Goal: Task Accomplishment & Management: Complete application form

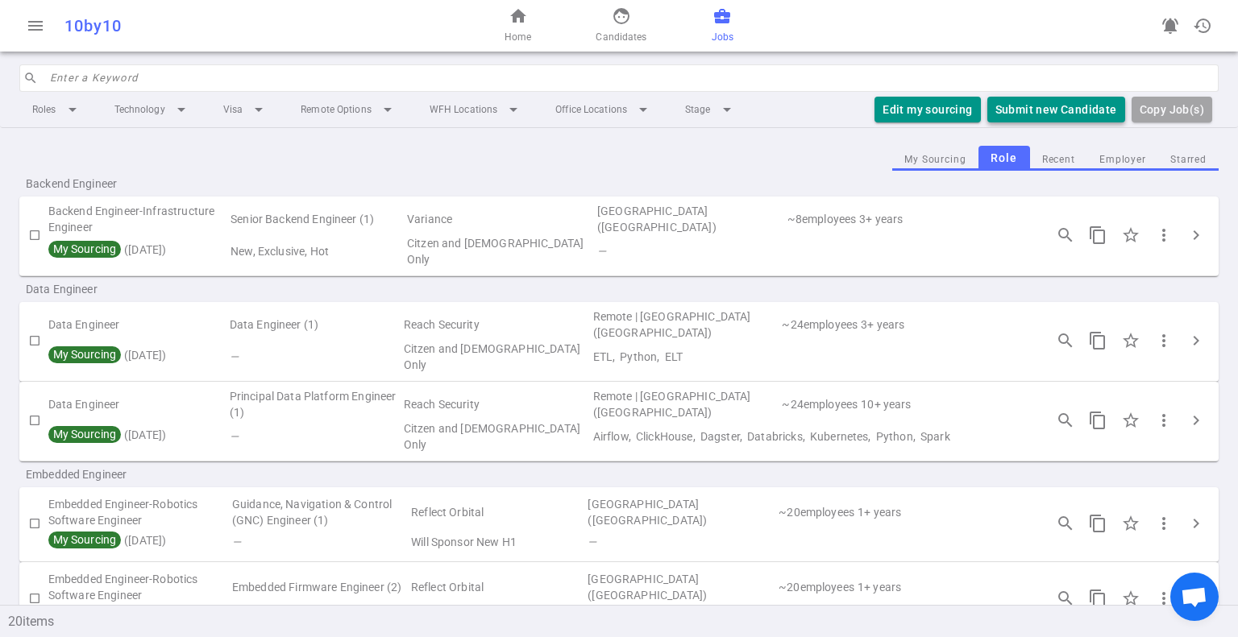
click at [1051, 114] on button "Submit new Candidate" at bounding box center [1056, 110] width 138 height 27
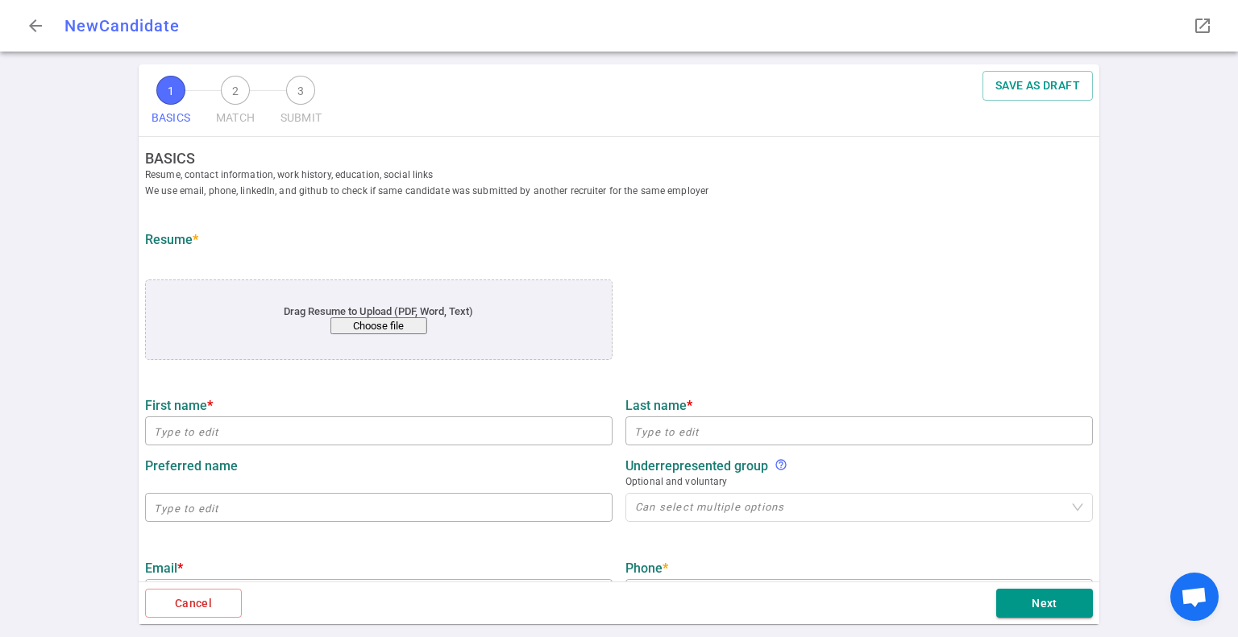
click at [368, 324] on button "Choose file" at bounding box center [378, 326] width 97 height 17
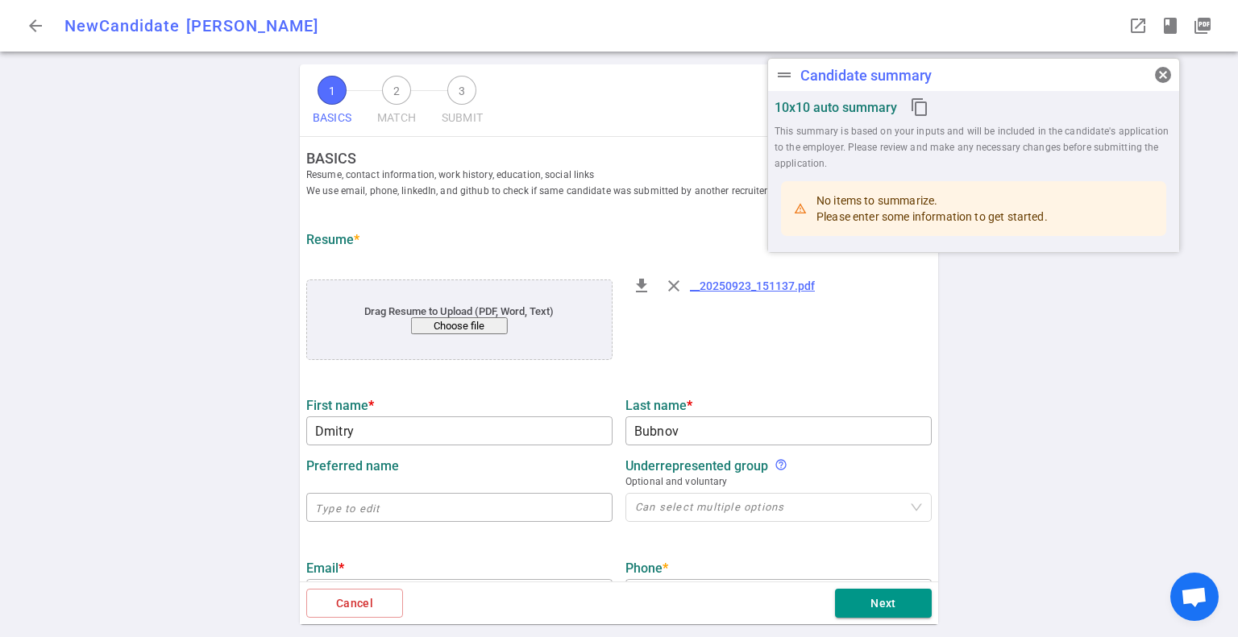
type input "Dmitry"
type input "Bubnov"
type input "[DOMAIN_NAME][EMAIL_ADDRESS][DOMAIN_NAME]"
type input "[PHONE_NUMBER]"
type input "Socratics Ai"
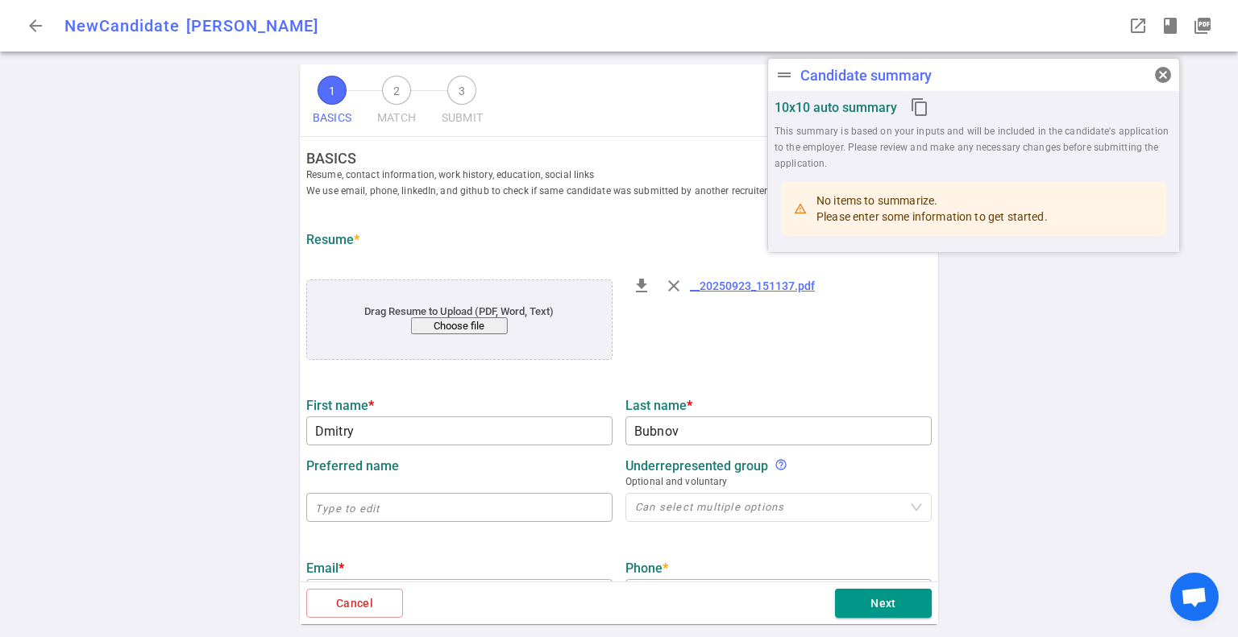
type textarea "Full-Stack Engineer"
type input "6.6"
type input "Software Coding School"
type input "Springboard Full-Stack Software Engineering Program"
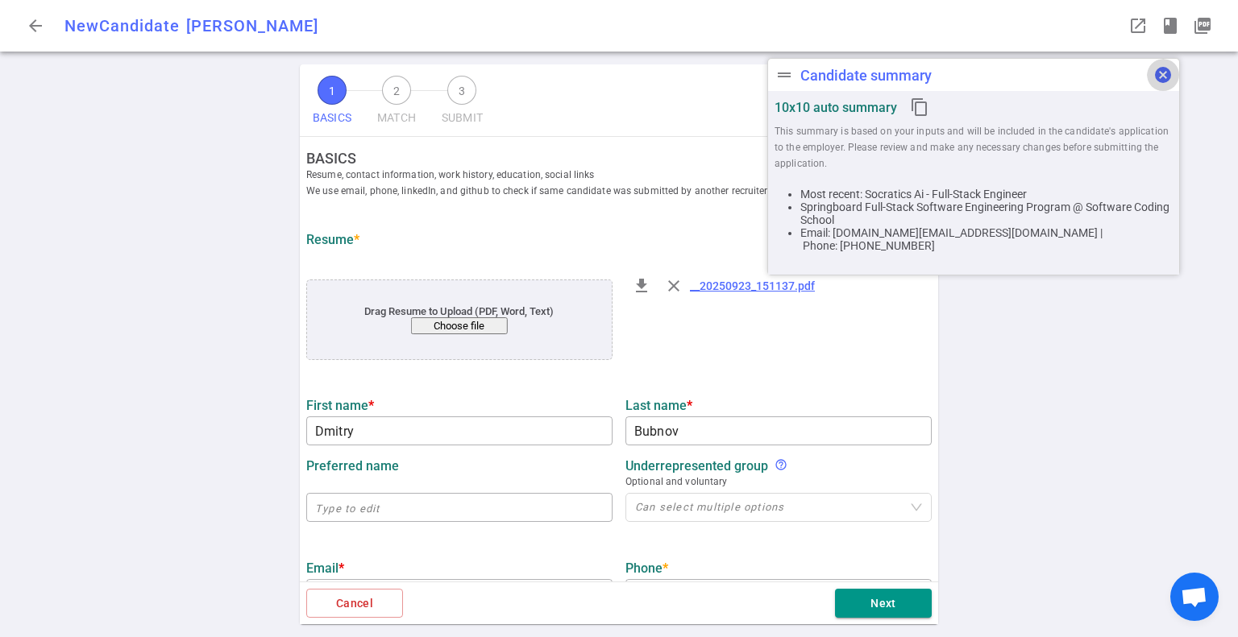
click at [1163, 73] on span "cancel" at bounding box center [1162, 74] width 19 height 19
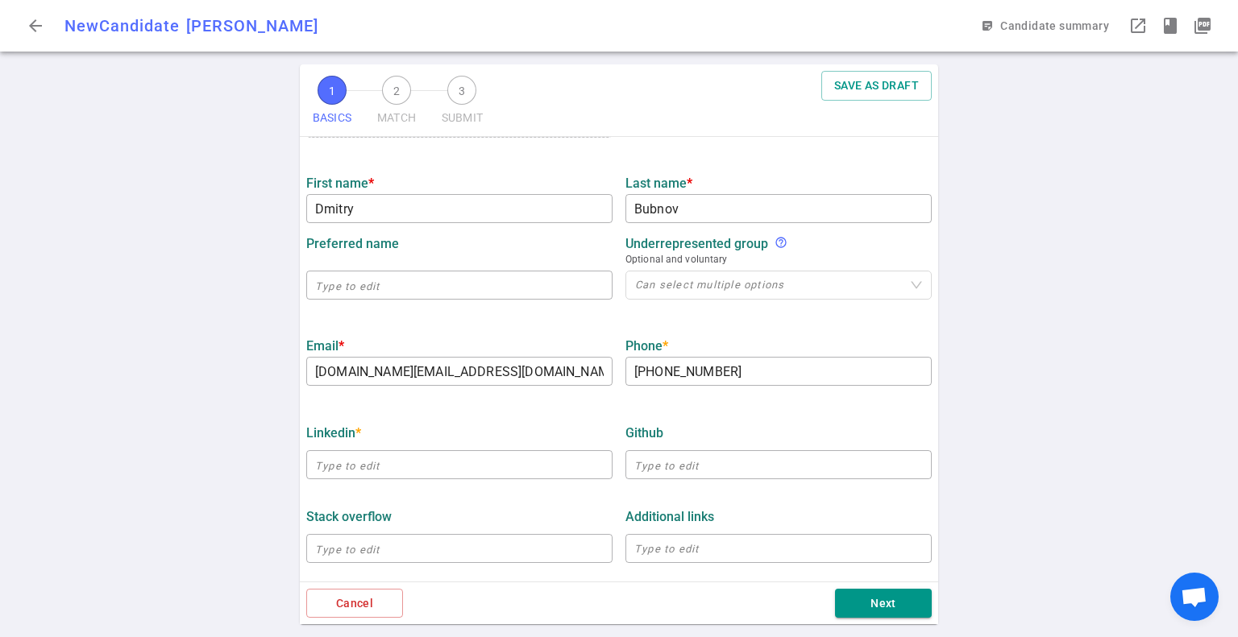
scroll to position [322, 0]
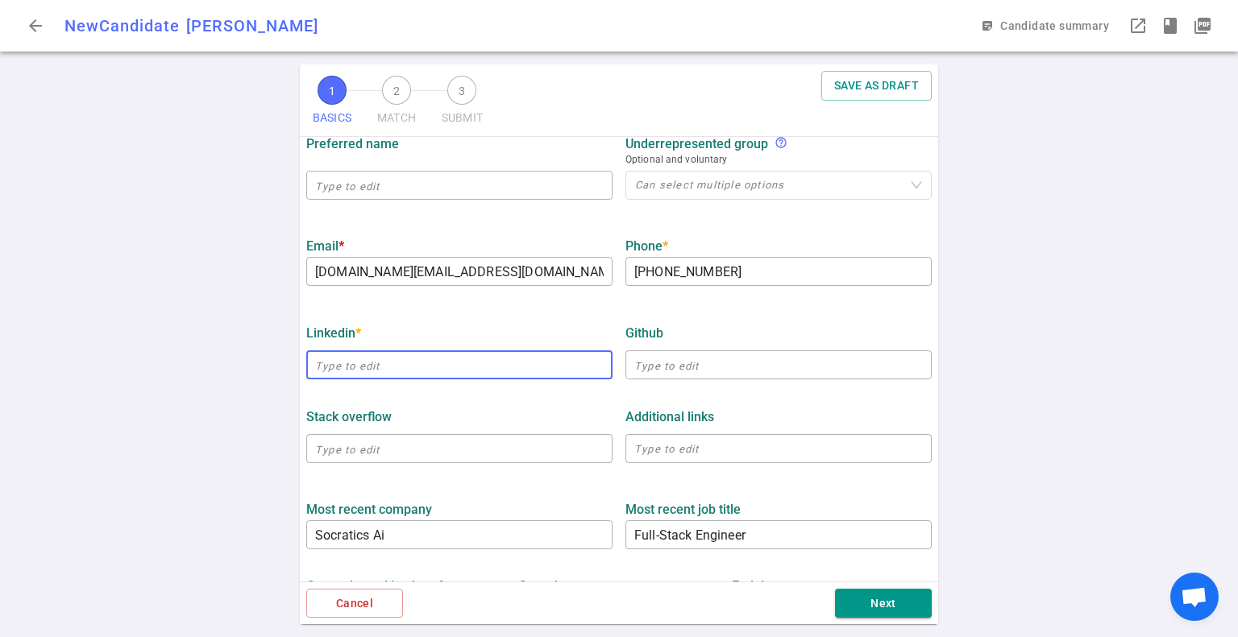
click at [355, 370] on input "text" at bounding box center [459, 365] width 306 height 26
paste input "[URL][DOMAIN_NAME]"
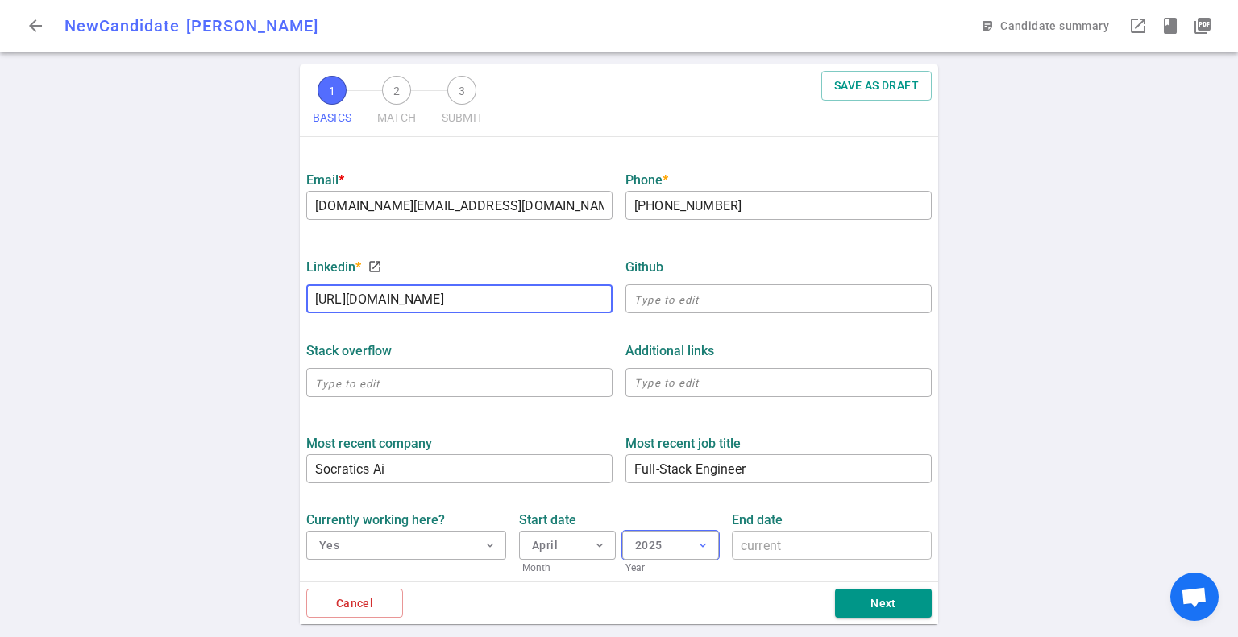
scroll to position [484, 0]
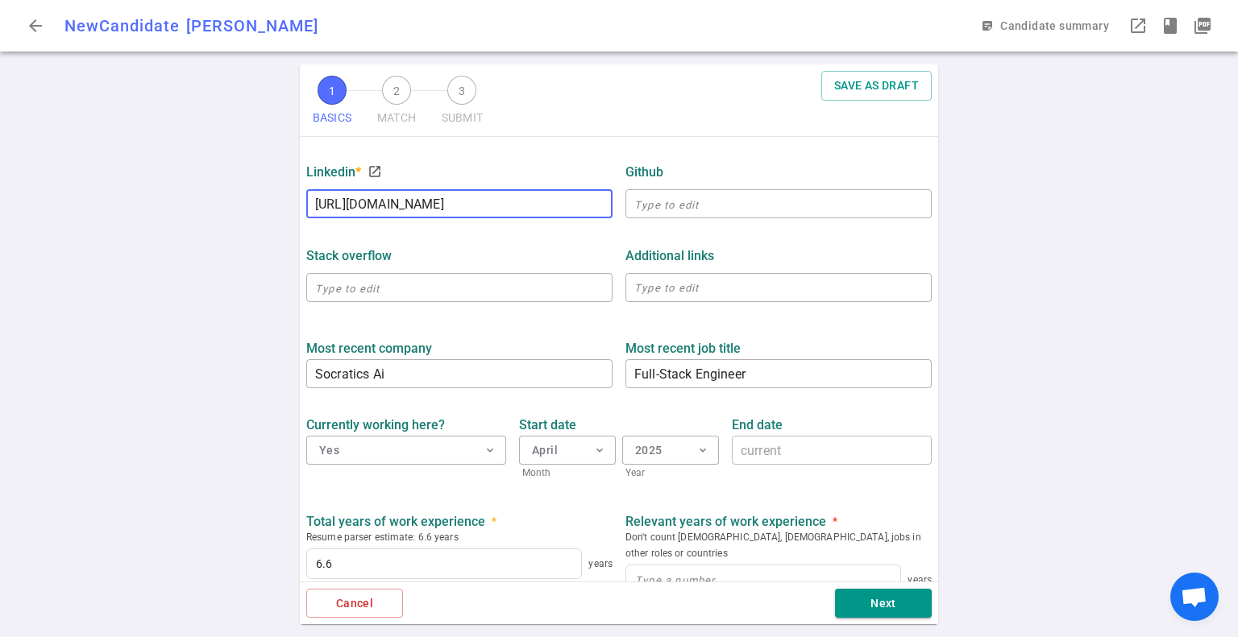
type input "[URL][DOMAIN_NAME]"
drag, startPoint x: 1054, startPoint y: 222, endPoint x: 1036, endPoint y: 227, distance: 18.4
click at [1054, 222] on div "1 BASICS 2 MATCH 3 SUBMIT SAVE AS DRAFT BASICS Resume, contact information, wor…" at bounding box center [619, 350] width 1238 height 573
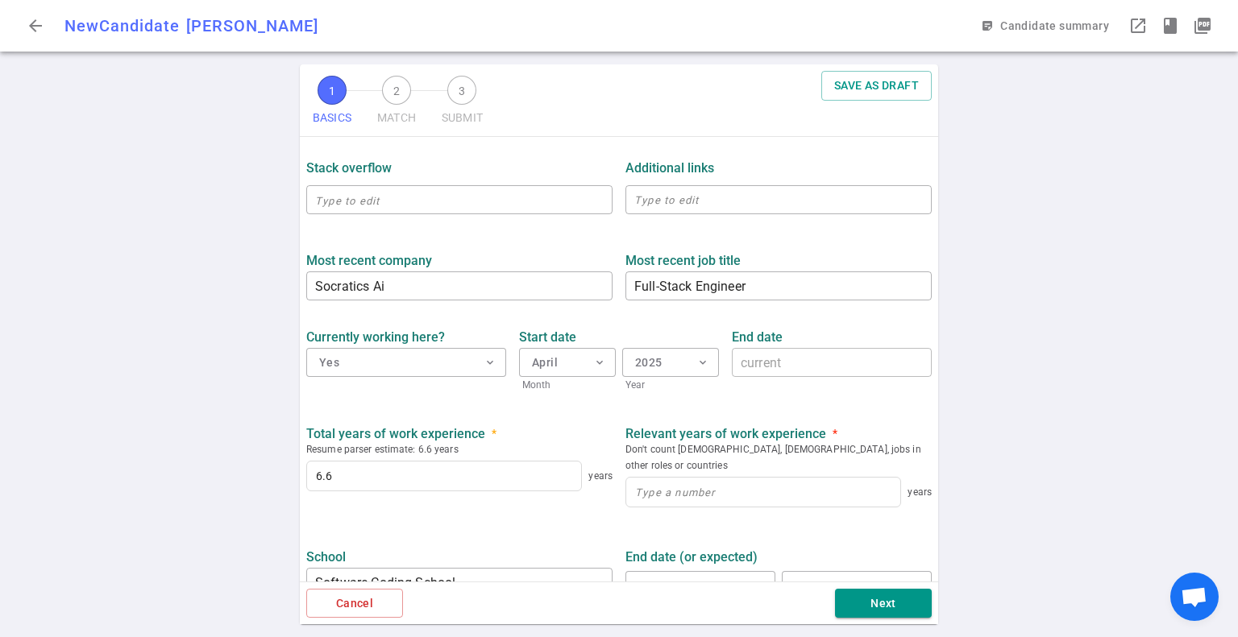
scroll to position [675, 0]
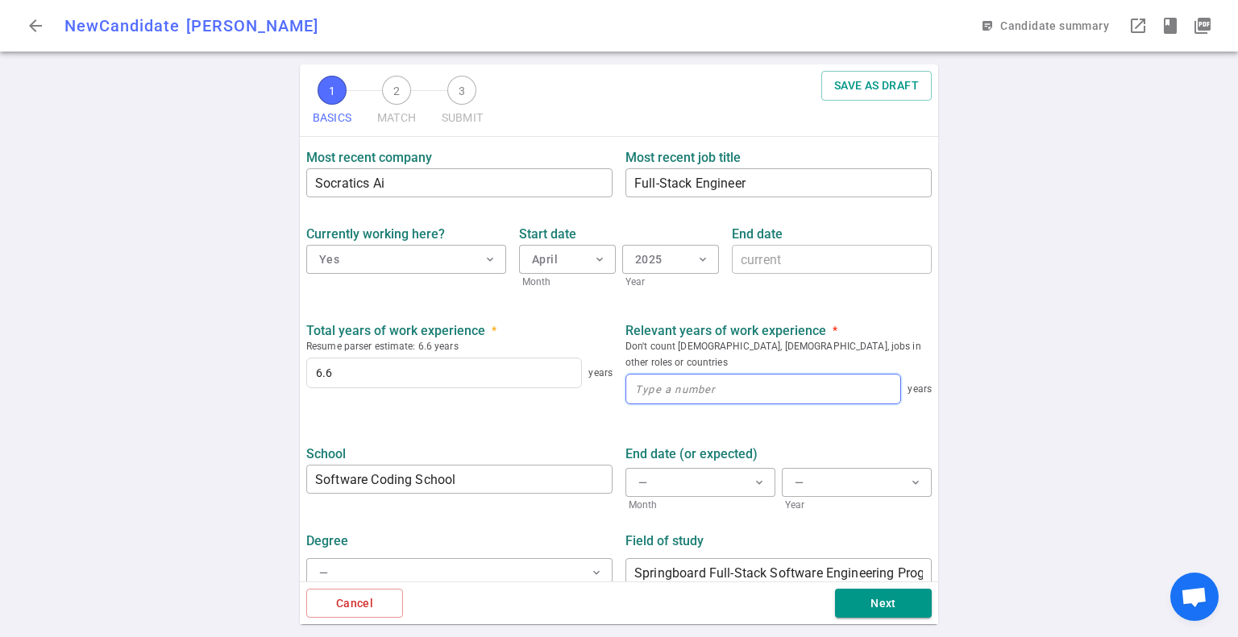
click at [727, 383] on input at bounding box center [763, 389] width 274 height 29
type input "6"
click at [911, 604] on button "Next" at bounding box center [883, 604] width 97 height 30
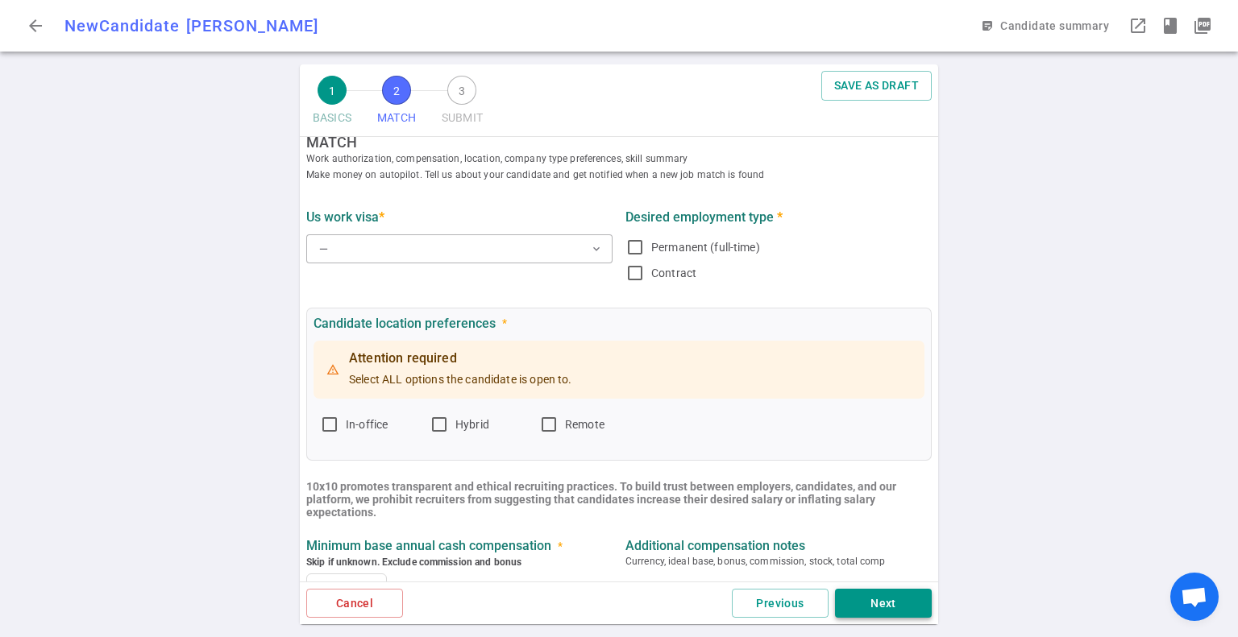
scroll to position [0, 0]
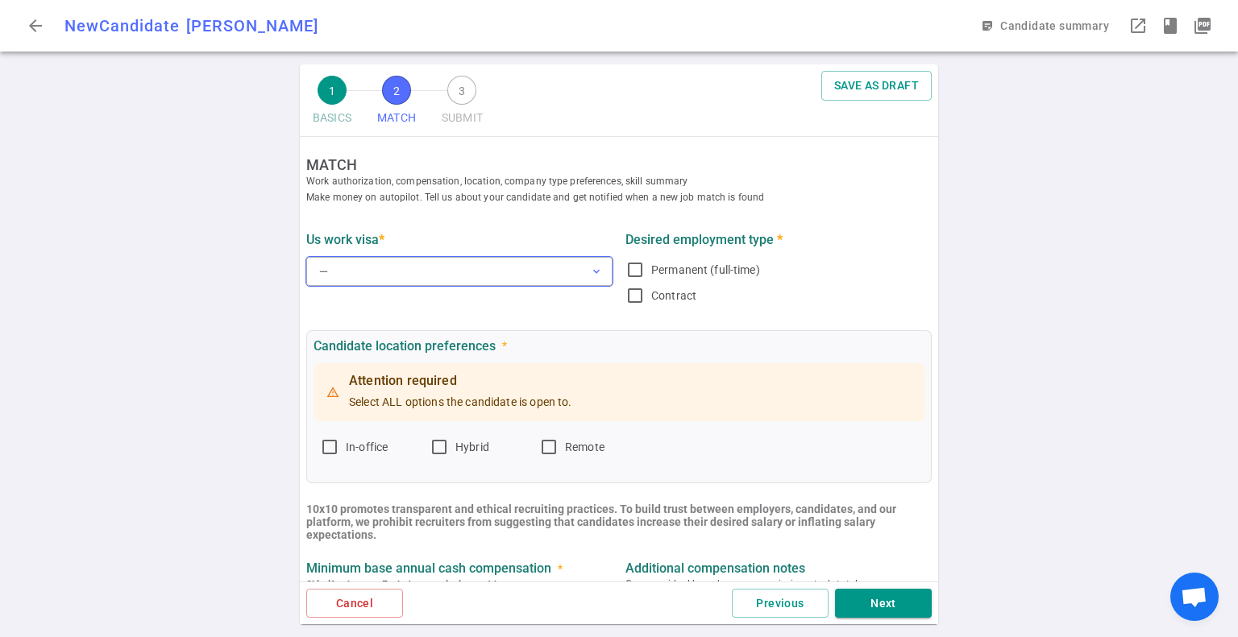
click at [375, 272] on button "— expand_more" at bounding box center [459, 271] width 306 height 29
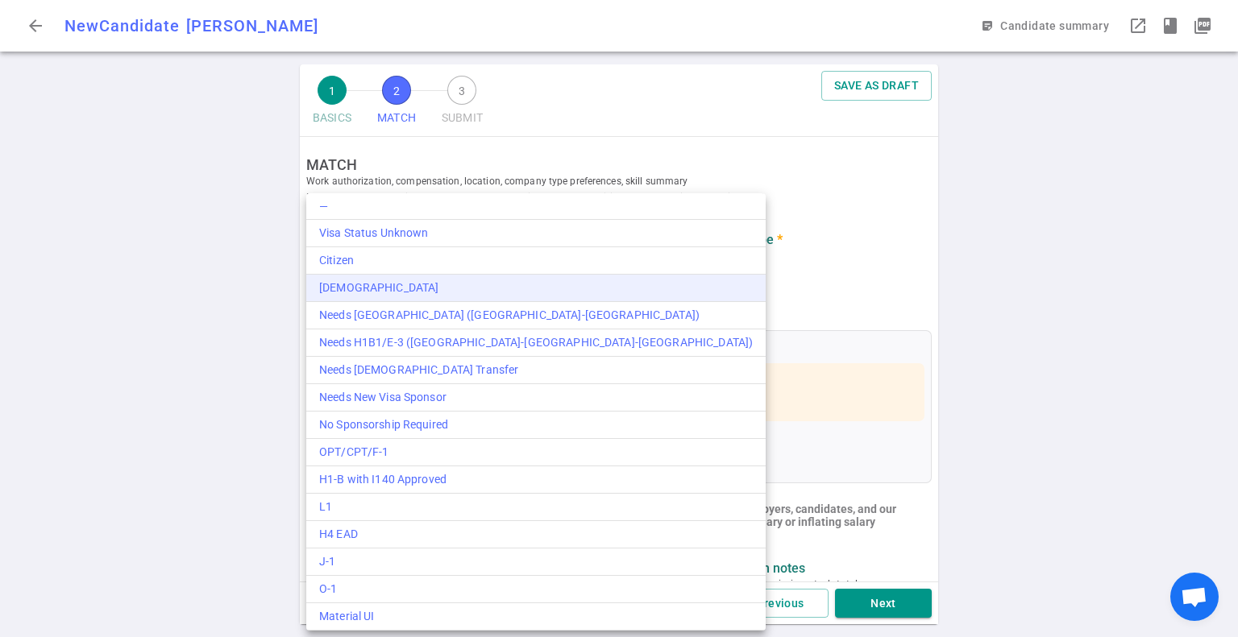
click at [383, 285] on div "[DEMOGRAPHIC_DATA]" at bounding box center [536, 288] width 434 height 17
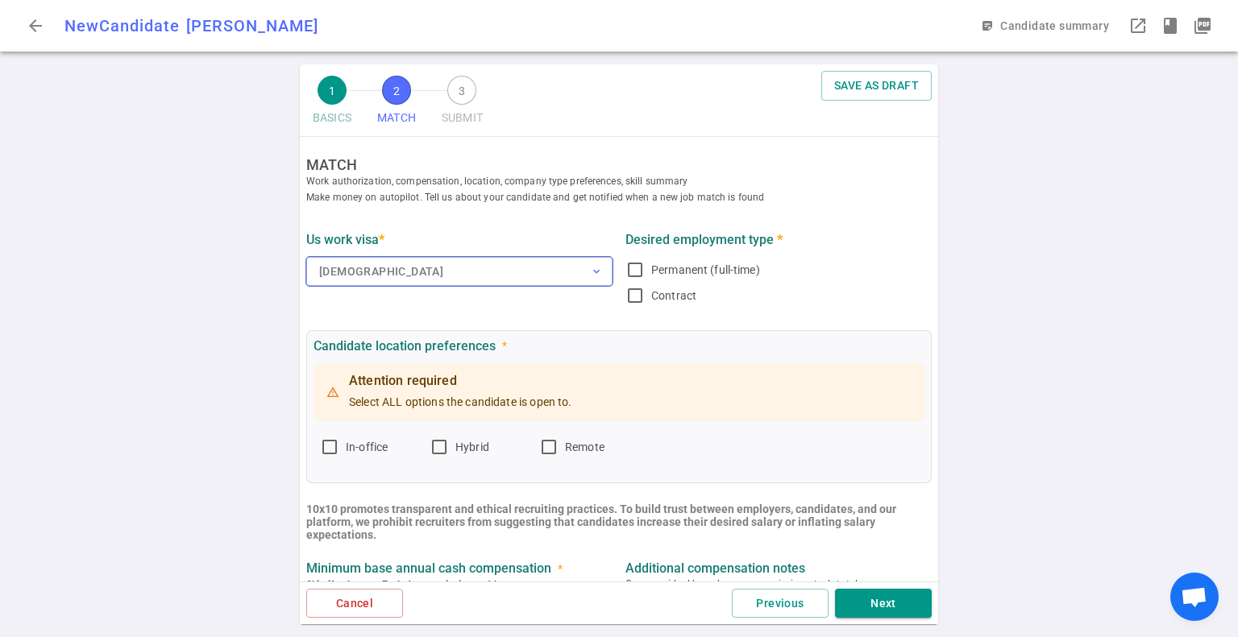
click at [387, 270] on button "[DEMOGRAPHIC_DATA] expand_more" at bounding box center [459, 271] width 306 height 29
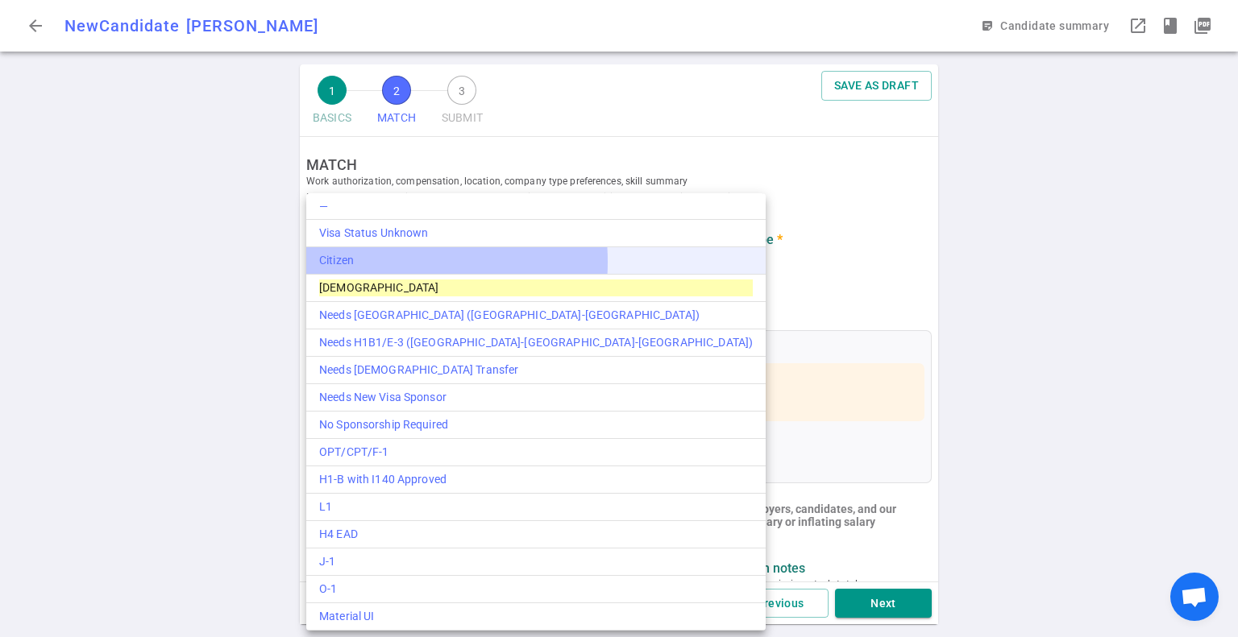
click at [388, 262] on div "Citizen" at bounding box center [536, 260] width 434 height 17
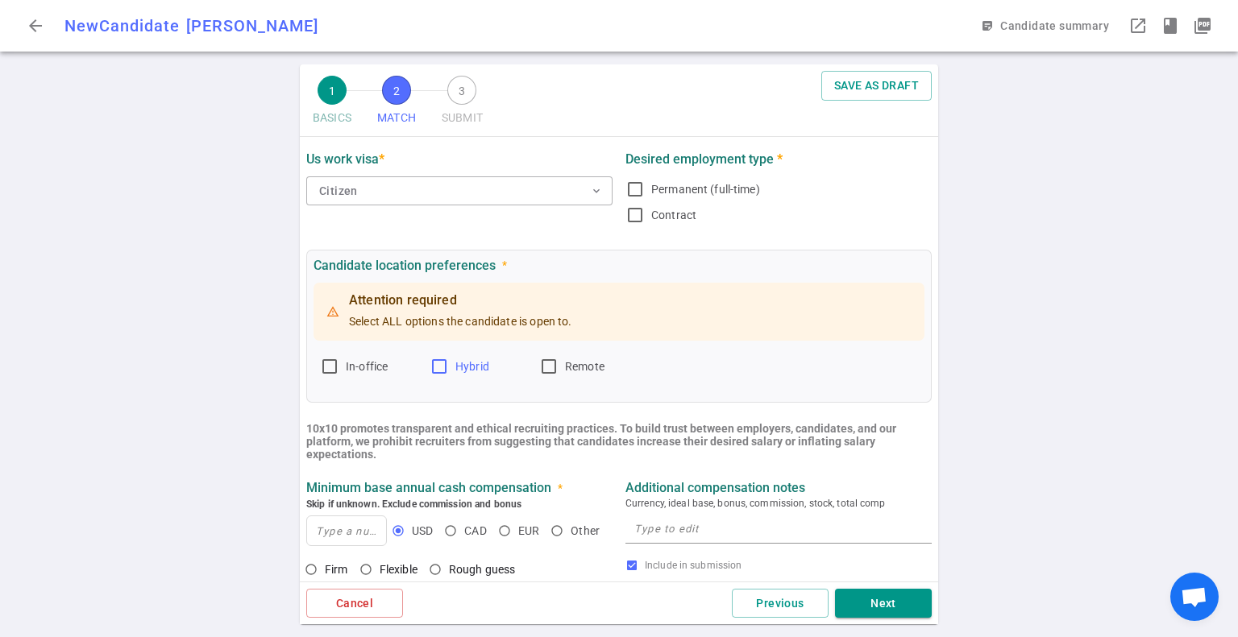
scroll to position [242, 0]
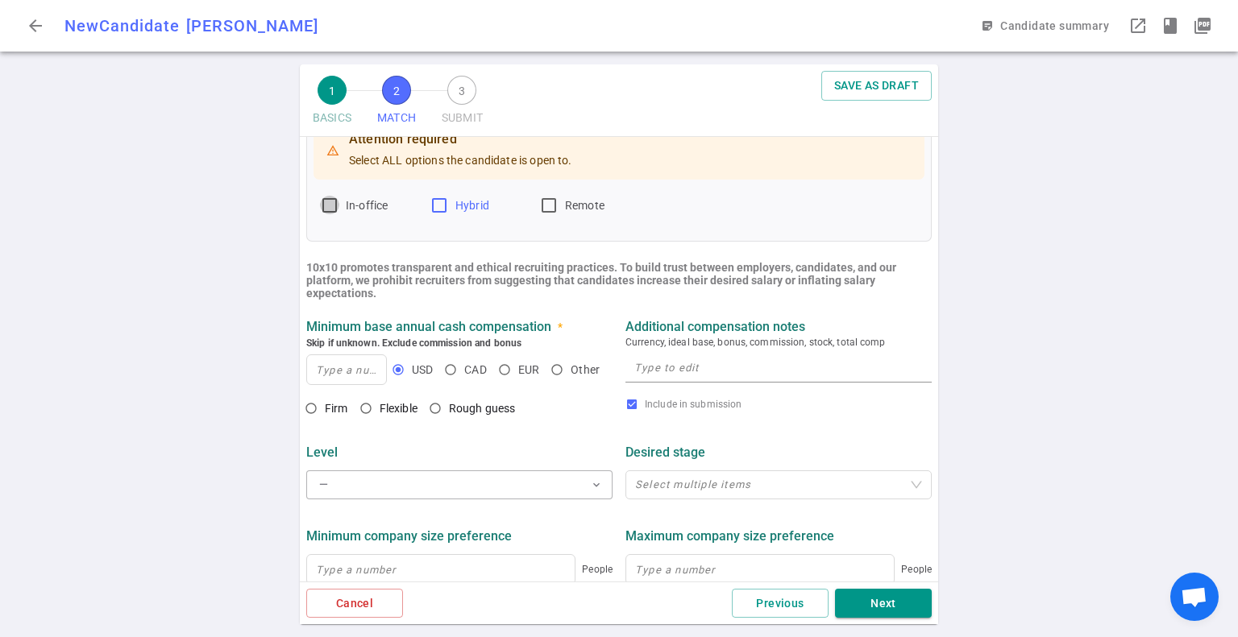
drag, startPoint x: 329, startPoint y: 204, endPoint x: 439, endPoint y: 209, distance: 110.5
click at [330, 203] on input "In-office" at bounding box center [329, 205] width 19 height 19
checkbox input "true"
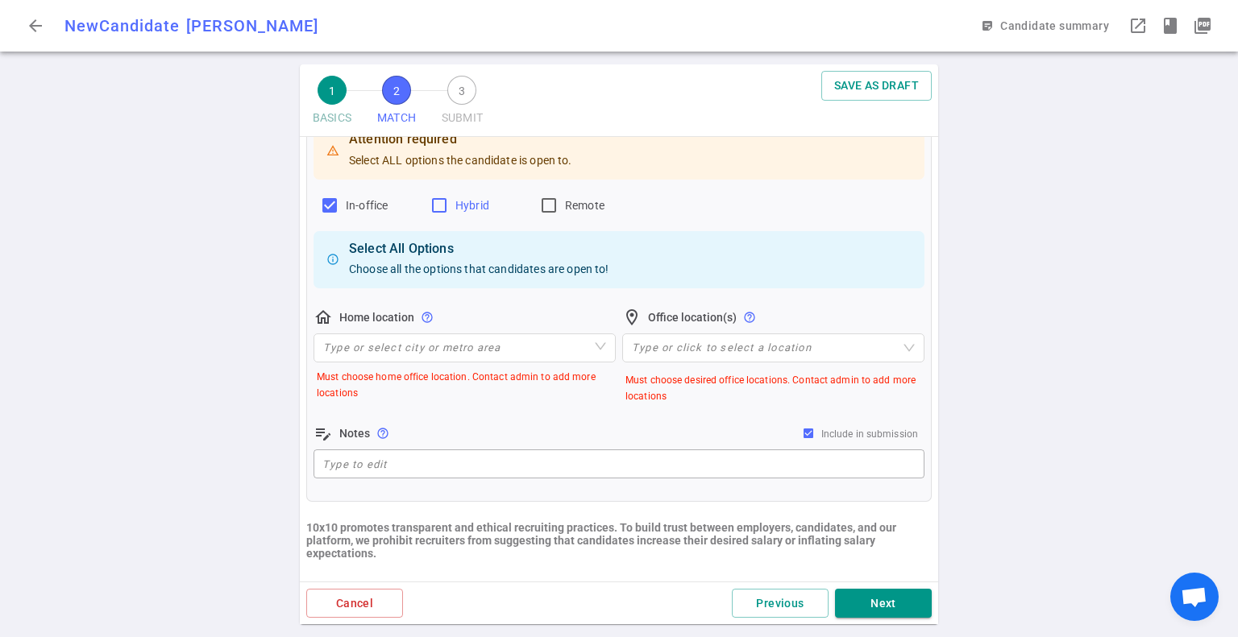
click at [430, 205] on input "Hybrid" at bounding box center [439, 205] width 19 height 19
checkbox input "true"
click at [551, 204] on input "Remote" at bounding box center [548, 205] width 19 height 19
checkbox input "true"
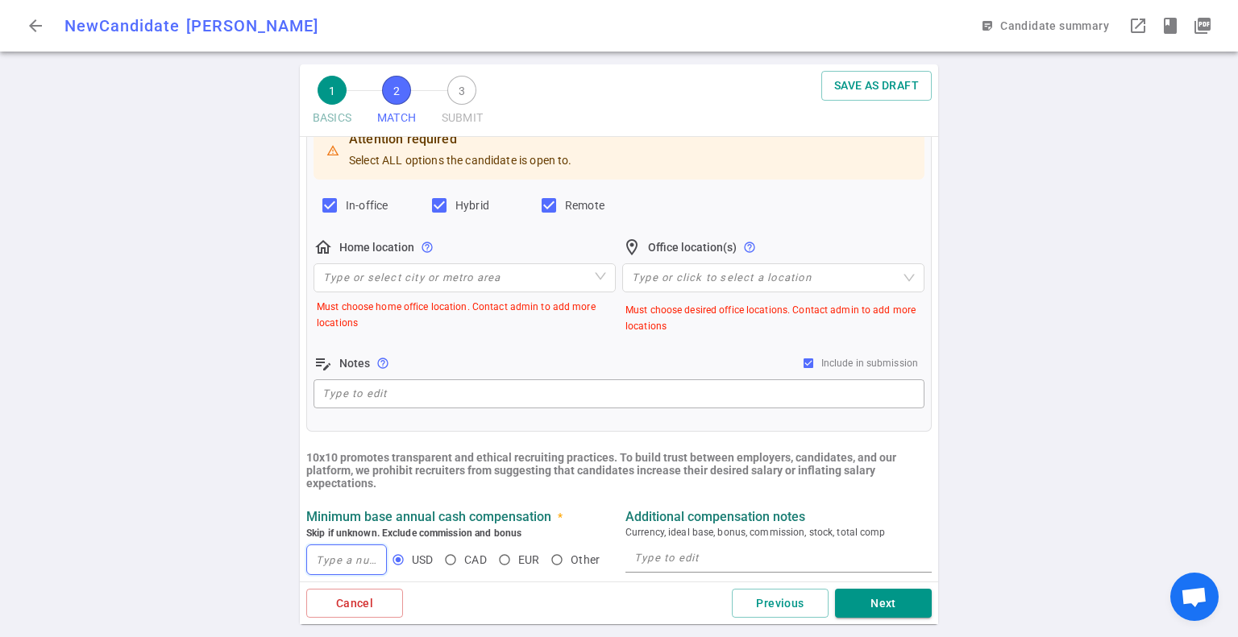
click at [333, 561] on input at bounding box center [346, 560] width 79 height 29
type input "130"
click at [680, 557] on textarea at bounding box center [778, 558] width 289 height 19
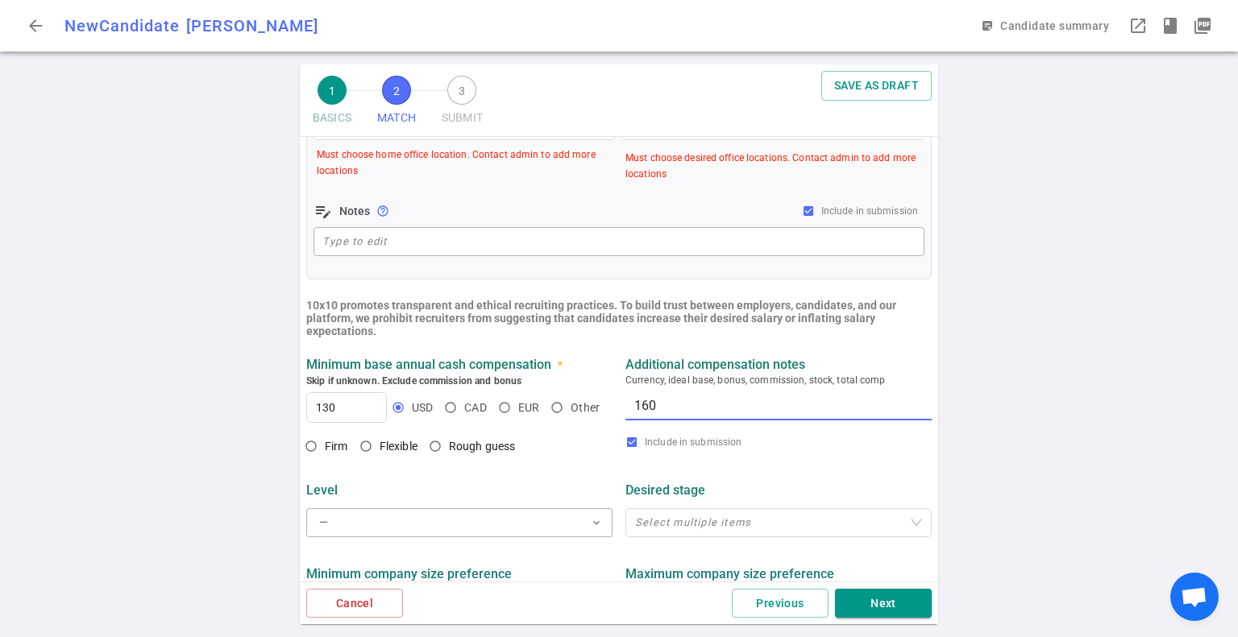
scroll to position [403, 0]
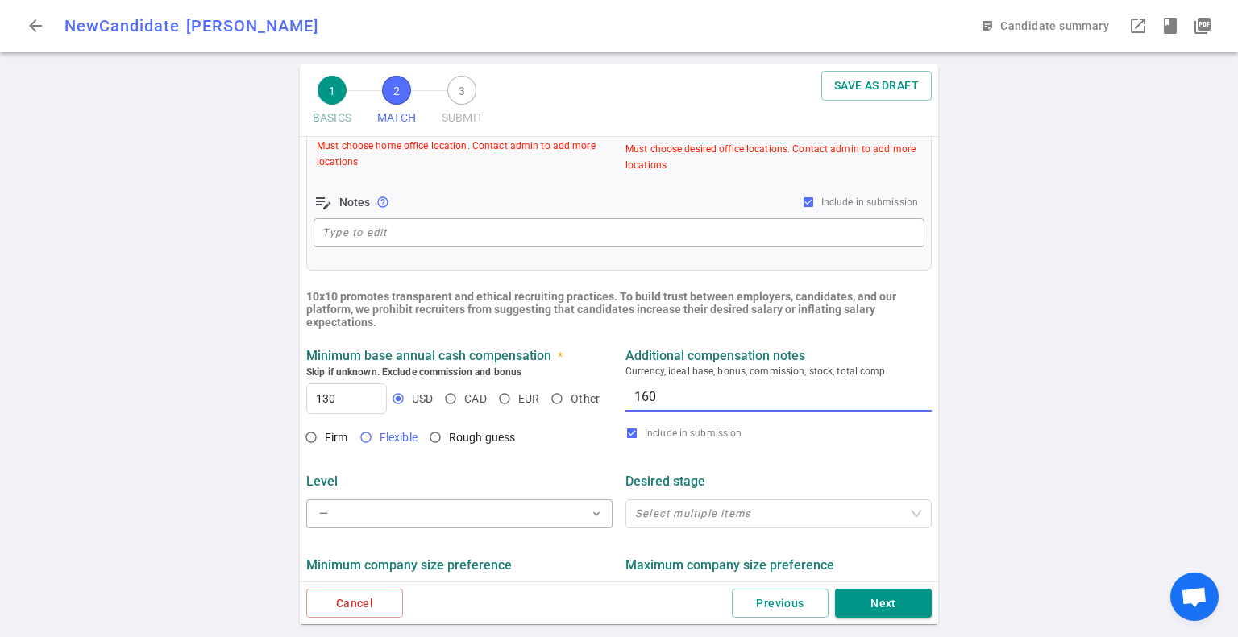
type textarea "160"
drag, startPoint x: 364, startPoint y: 434, endPoint x: 373, endPoint y: 442, distance: 11.5
click at [366, 438] on input "Flexible" at bounding box center [365, 437] width 27 height 27
radio input "true"
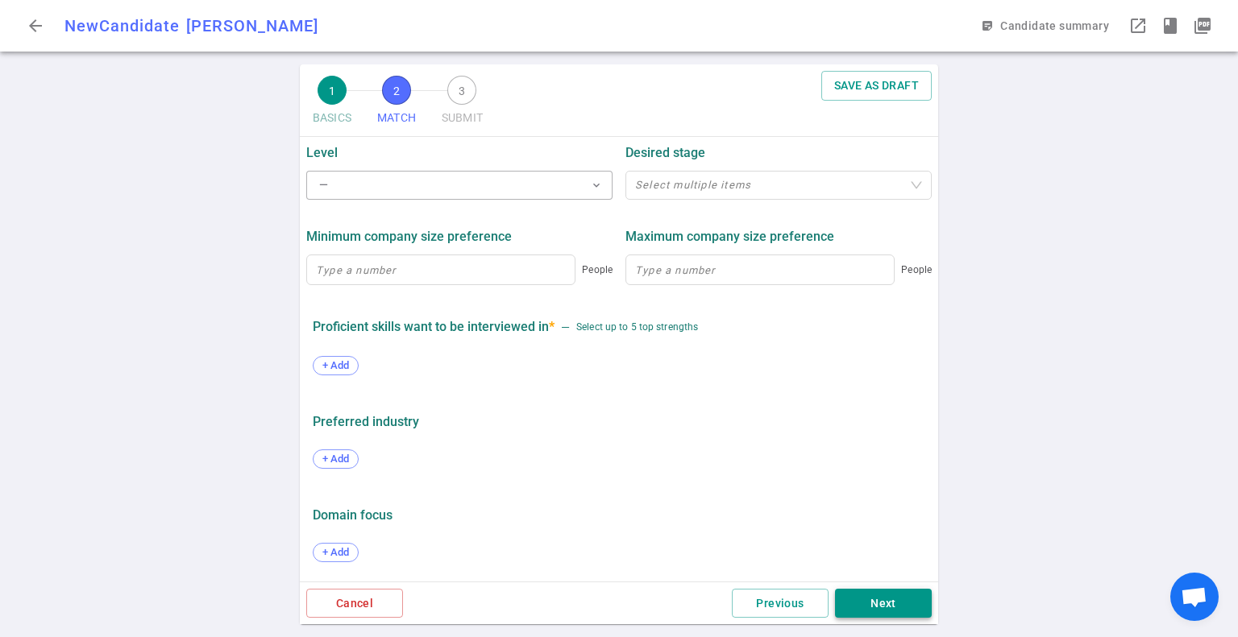
click at [908, 607] on button "Next" at bounding box center [883, 604] width 97 height 30
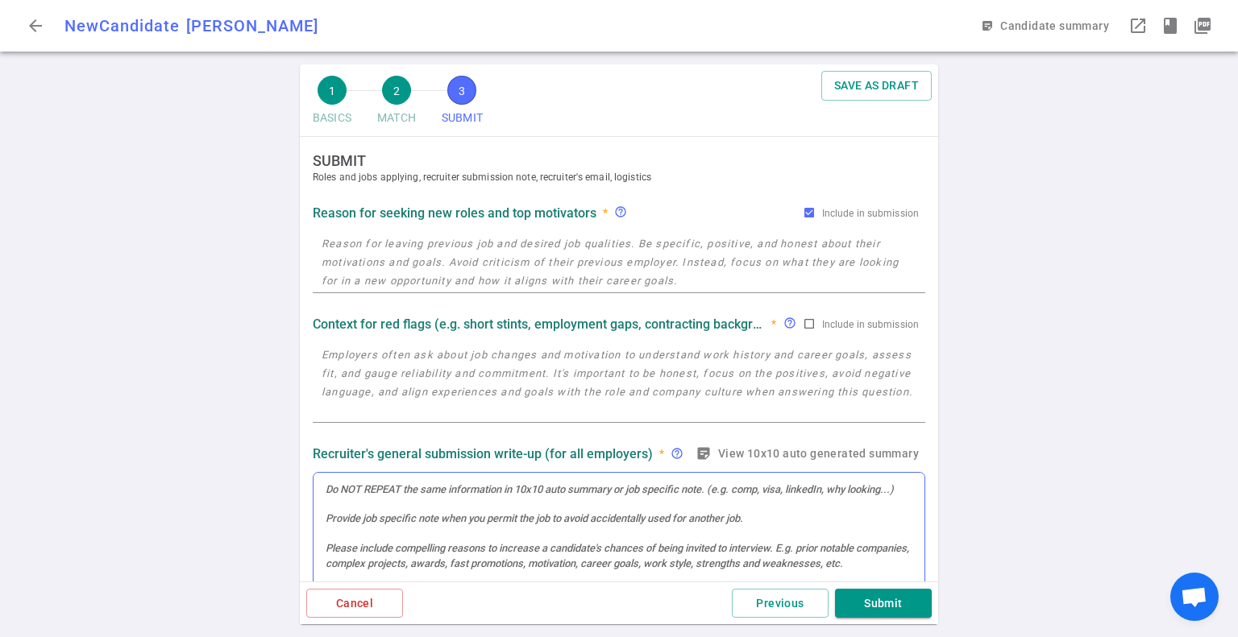
scroll to position [0, 0]
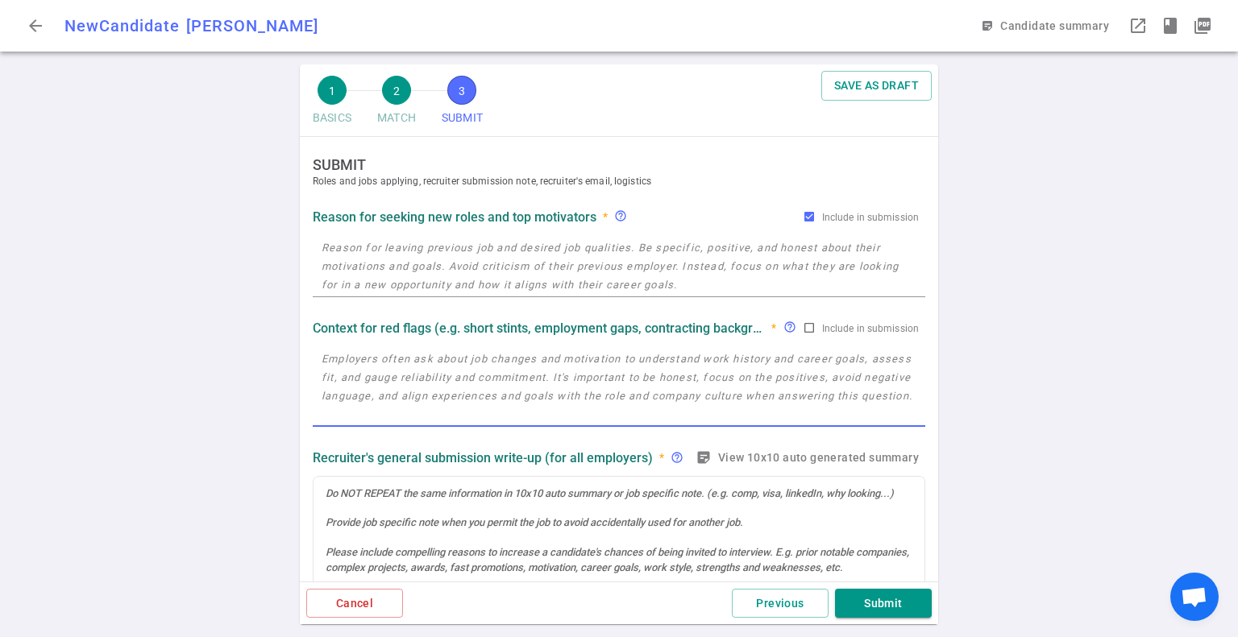
click at [483, 386] on textarea at bounding box center [619, 387] width 595 height 74
paste textarea "SQL/PostgreSQL experience but not explicit MySQL (likely transferable quickly)"
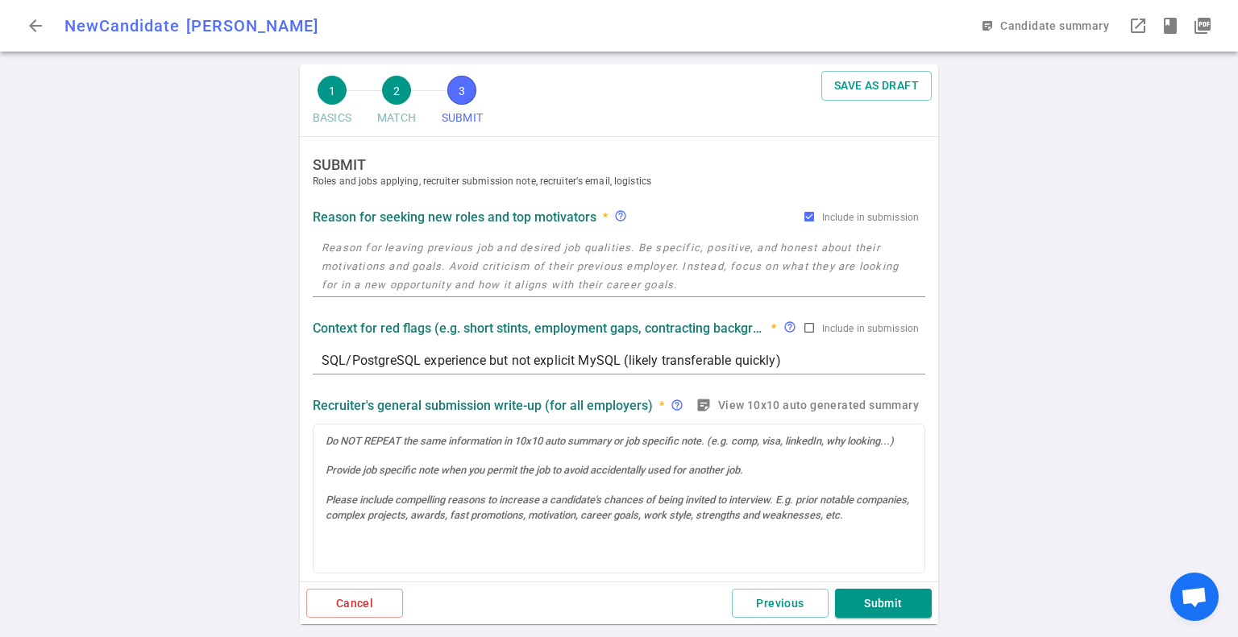
click at [806, 366] on textarea "SQL/PostgreSQL experience but not explicit MySQL (likely transferable quickly)" at bounding box center [619, 360] width 595 height 19
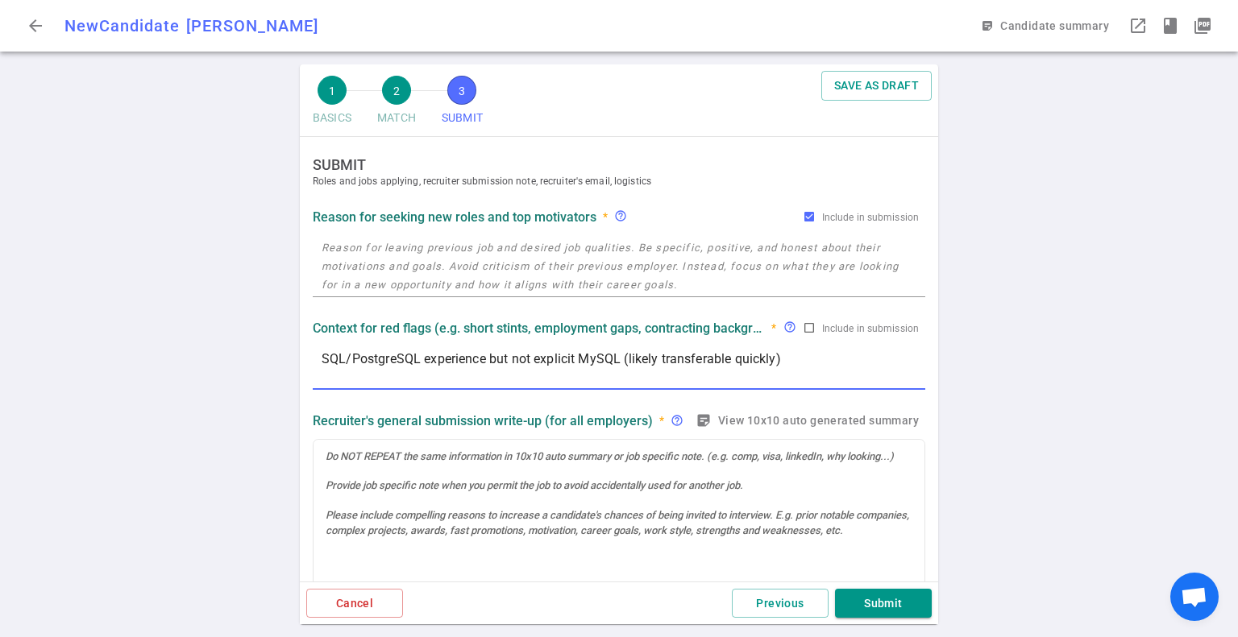
paste textarea "Not a top-tier school background (but strong technical certifications)"
type textarea "SQL/PostgreSQL experience but not explicit MySQL (likely transferable quickly) …"
click at [575, 474] on div at bounding box center [618, 514] width 611 height 149
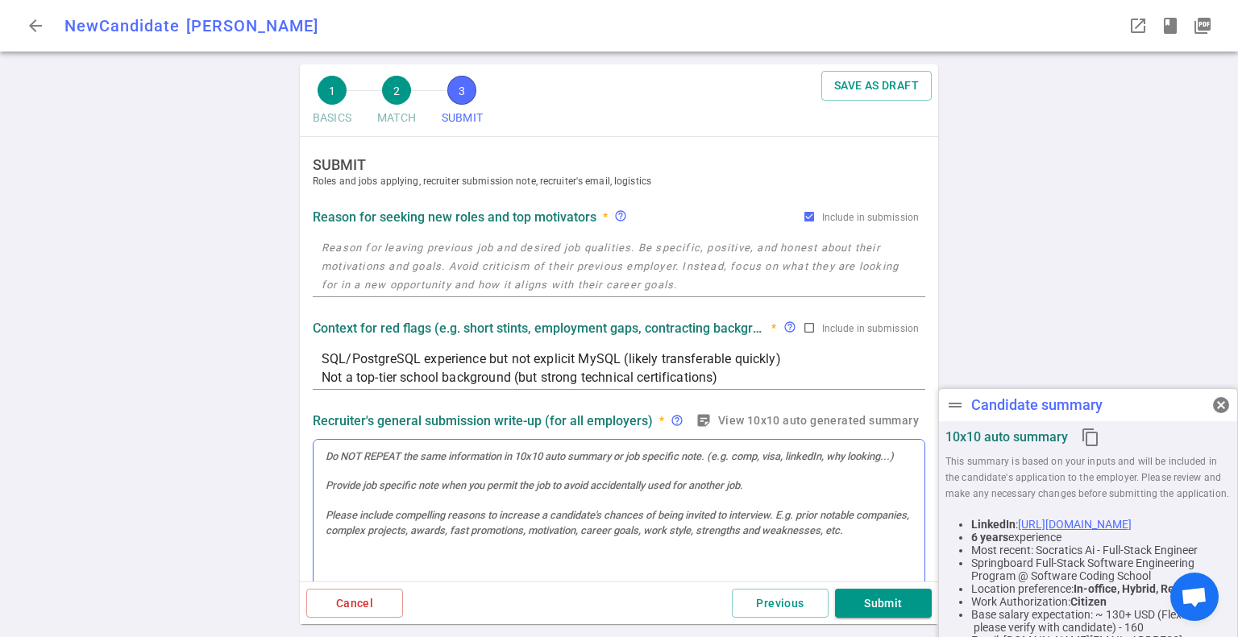
click at [418, 488] on div at bounding box center [618, 514] width 611 height 149
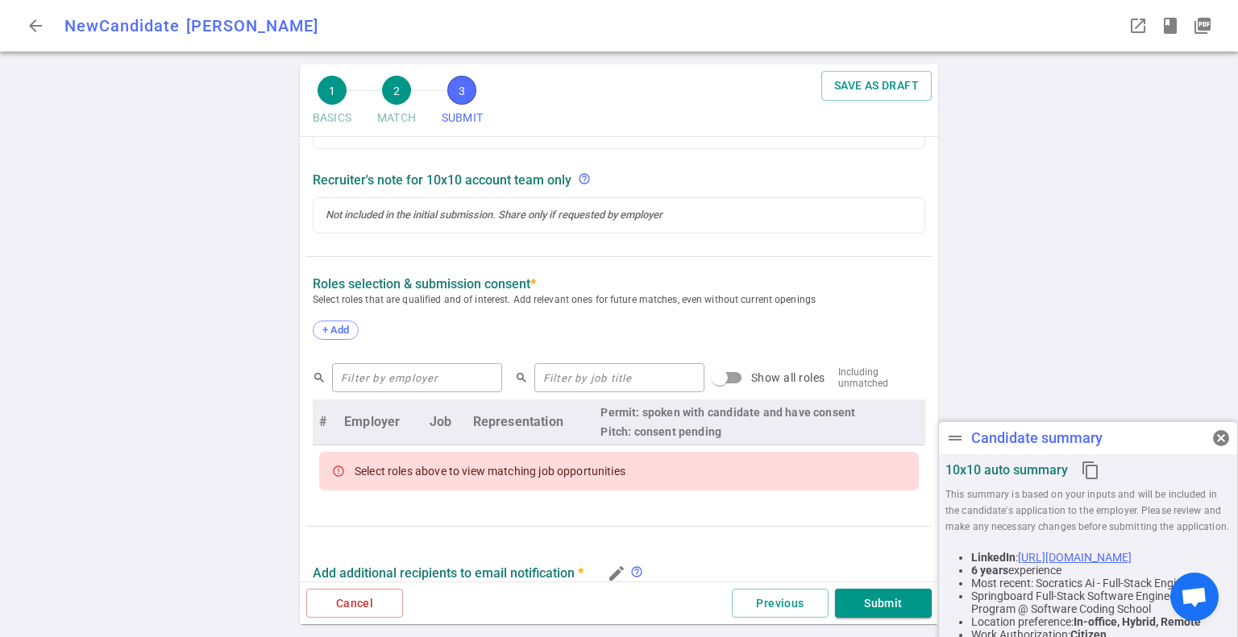
scroll to position [370, 0]
click at [370, 218] on div at bounding box center [618, 215] width 611 height 34
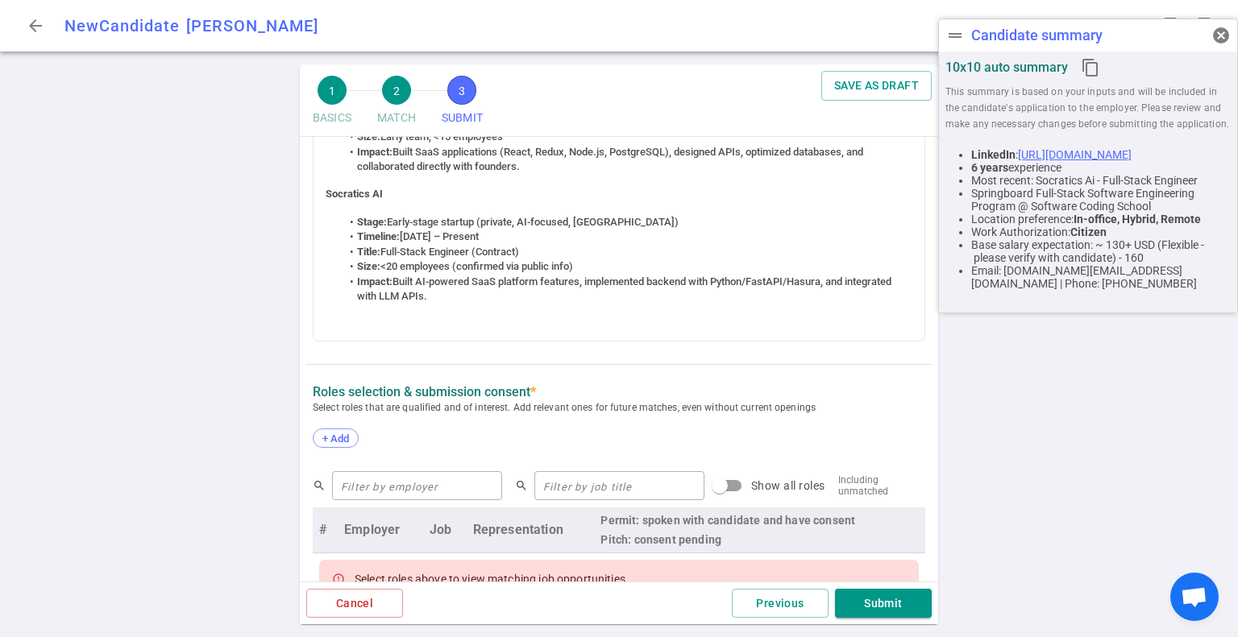
scroll to position [564, 0]
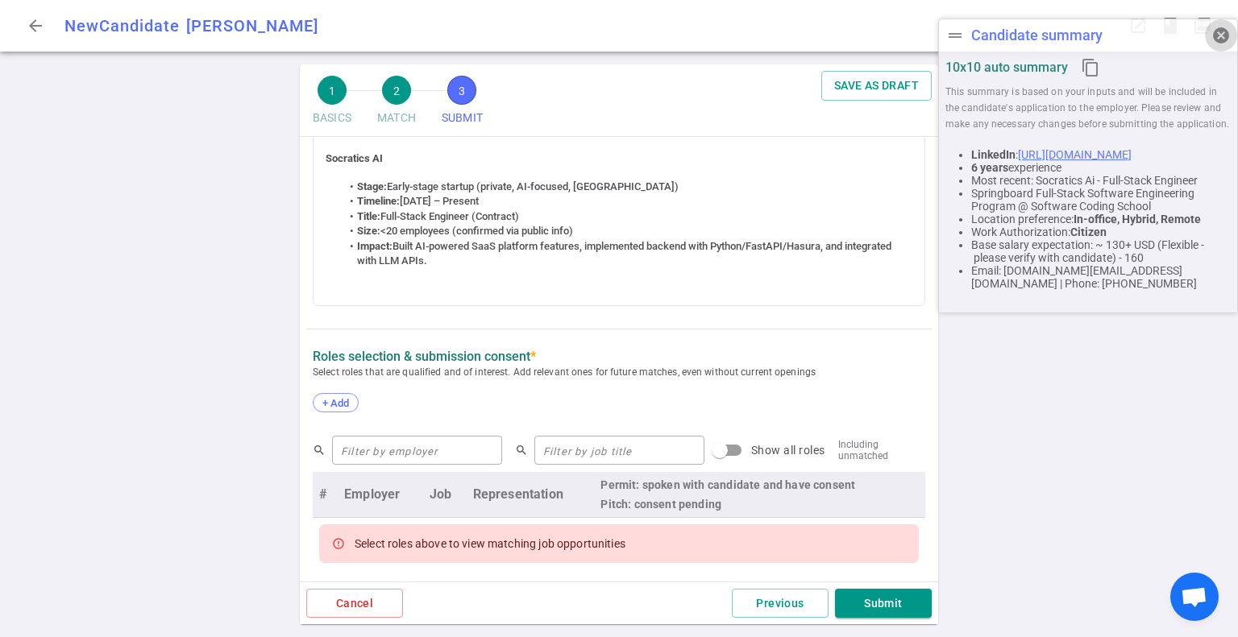
drag, startPoint x: 1218, startPoint y: 38, endPoint x: 1199, endPoint y: 46, distance: 20.2
click at [1218, 38] on span "cancel" at bounding box center [1220, 35] width 19 height 19
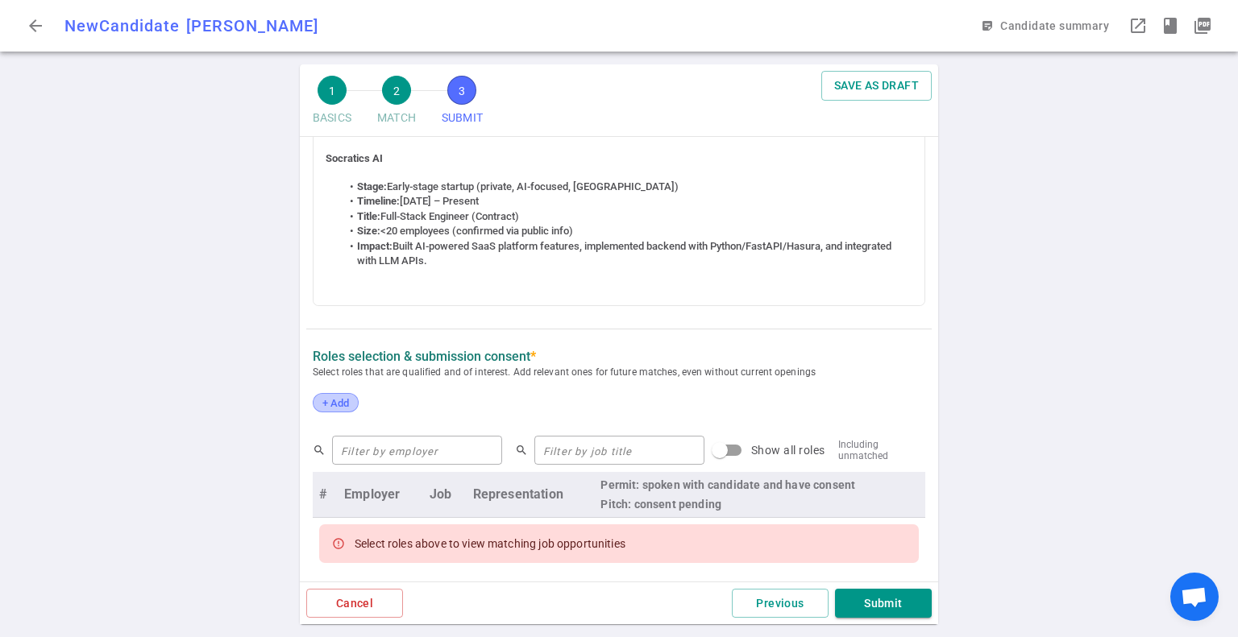
click at [326, 409] on span "+ Add" at bounding box center [336, 403] width 38 height 12
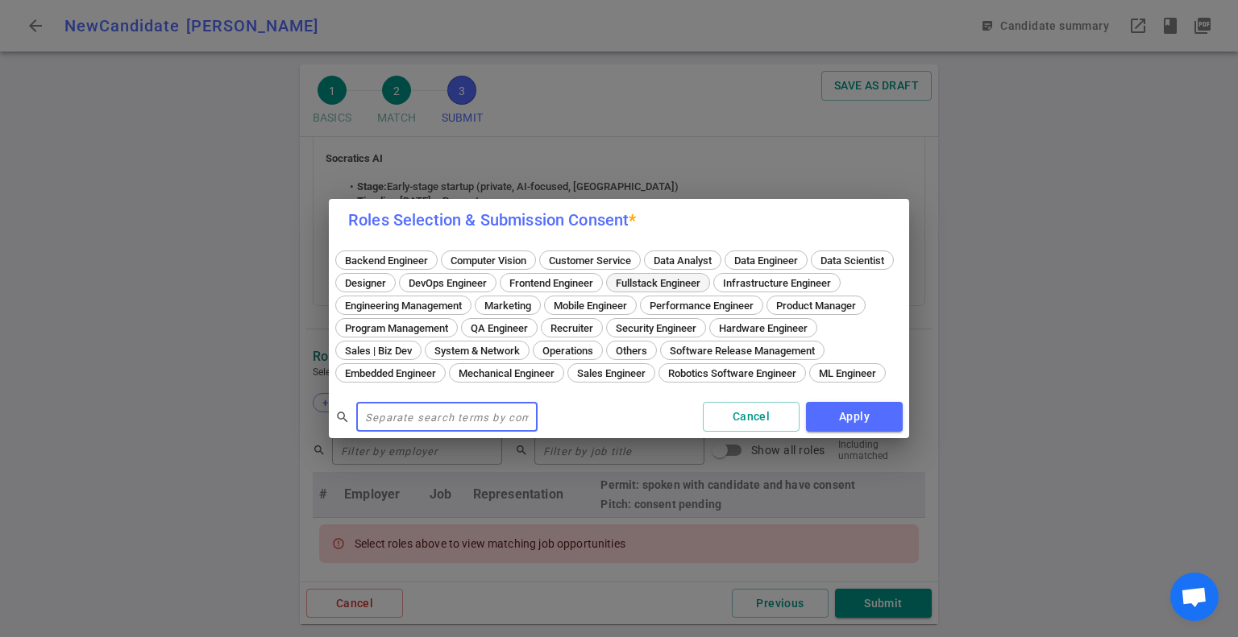
click at [706, 277] on span "Fullstack Engineer" at bounding box center [658, 283] width 96 height 12
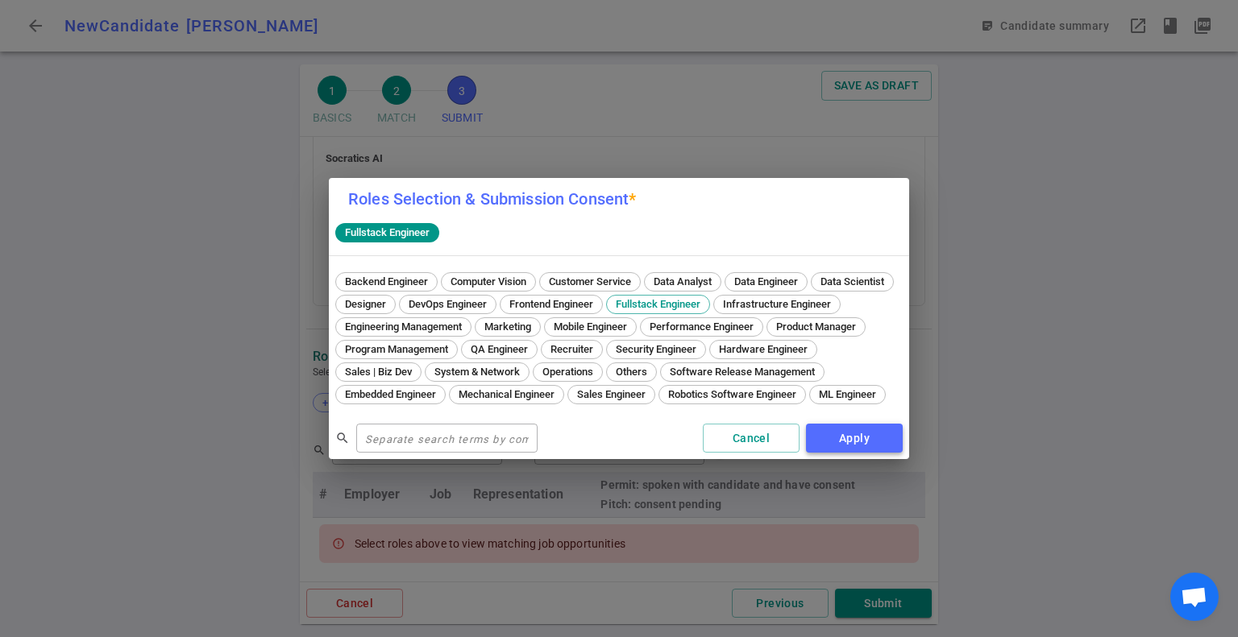
click at [877, 444] on button "Apply" at bounding box center [854, 439] width 97 height 30
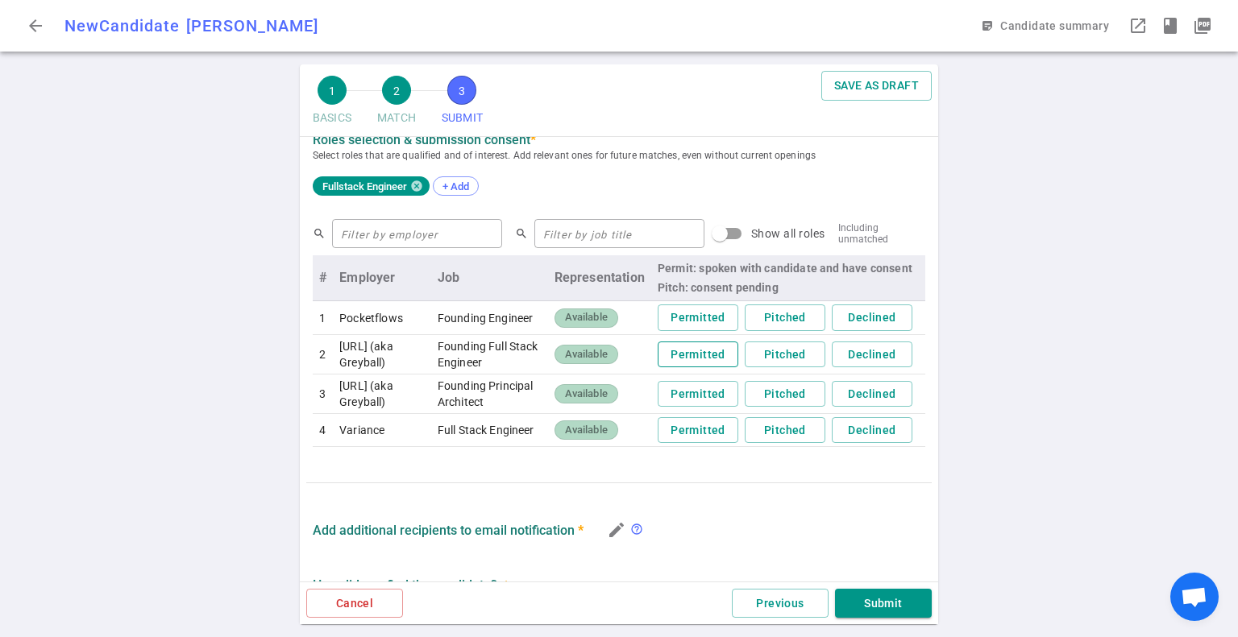
scroll to position [773, 0]
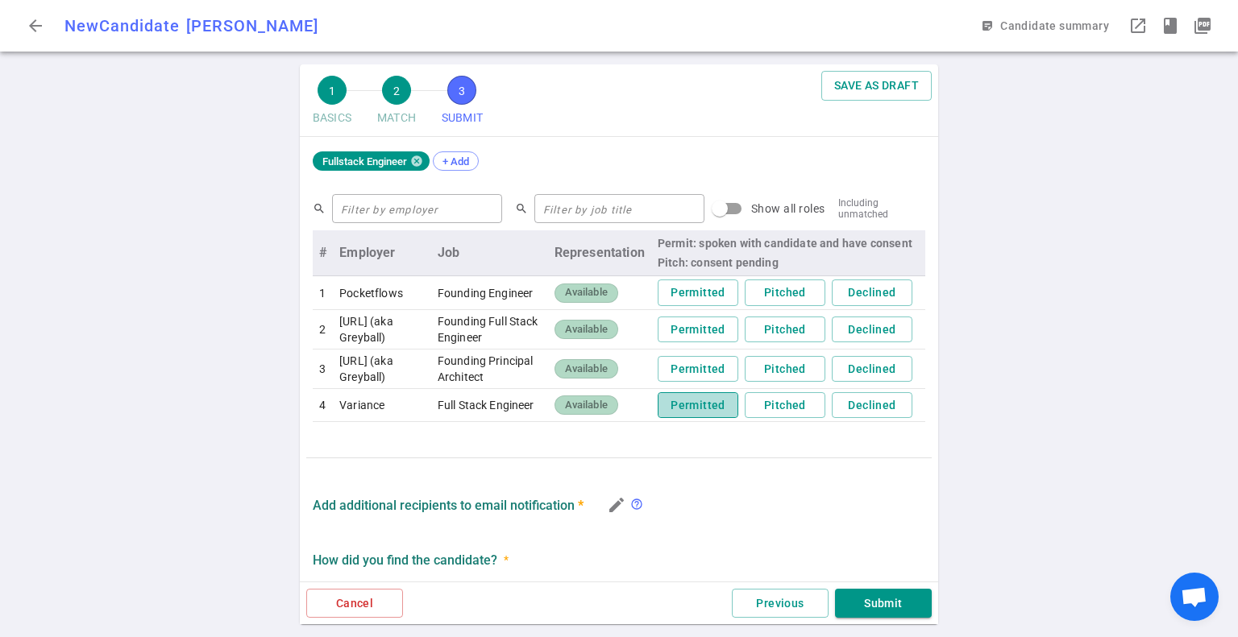
click at [690, 419] on button "Permitted" at bounding box center [698, 405] width 81 height 27
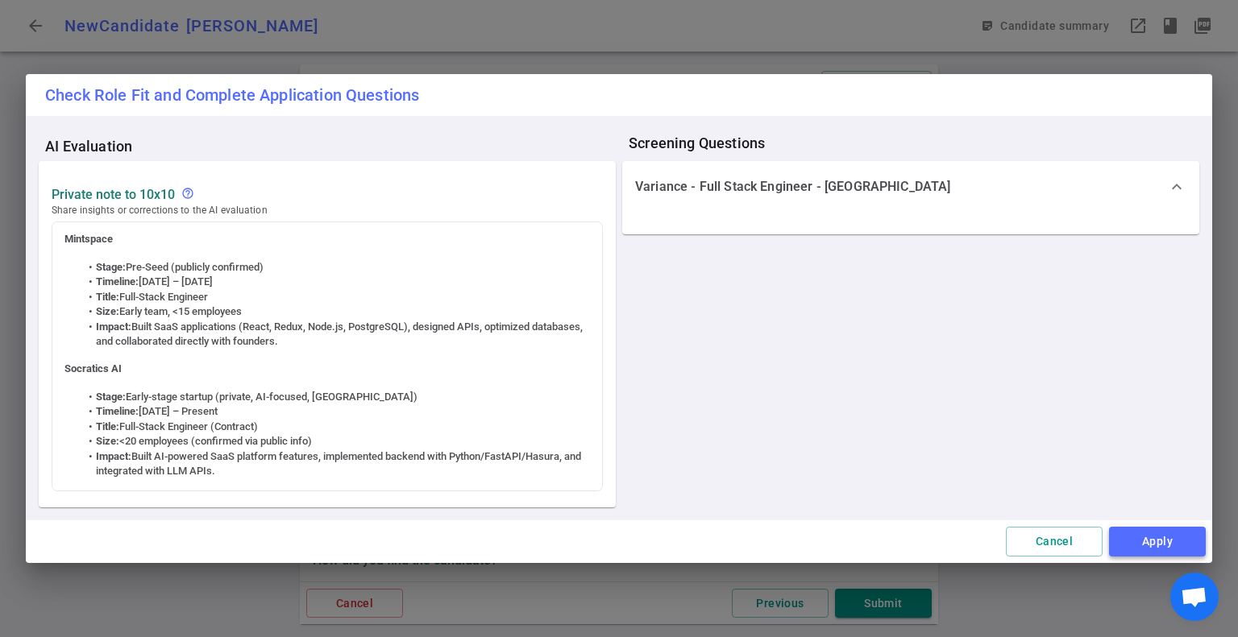
click at [1160, 537] on button "Apply" at bounding box center [1157, 542] width 97 height 30
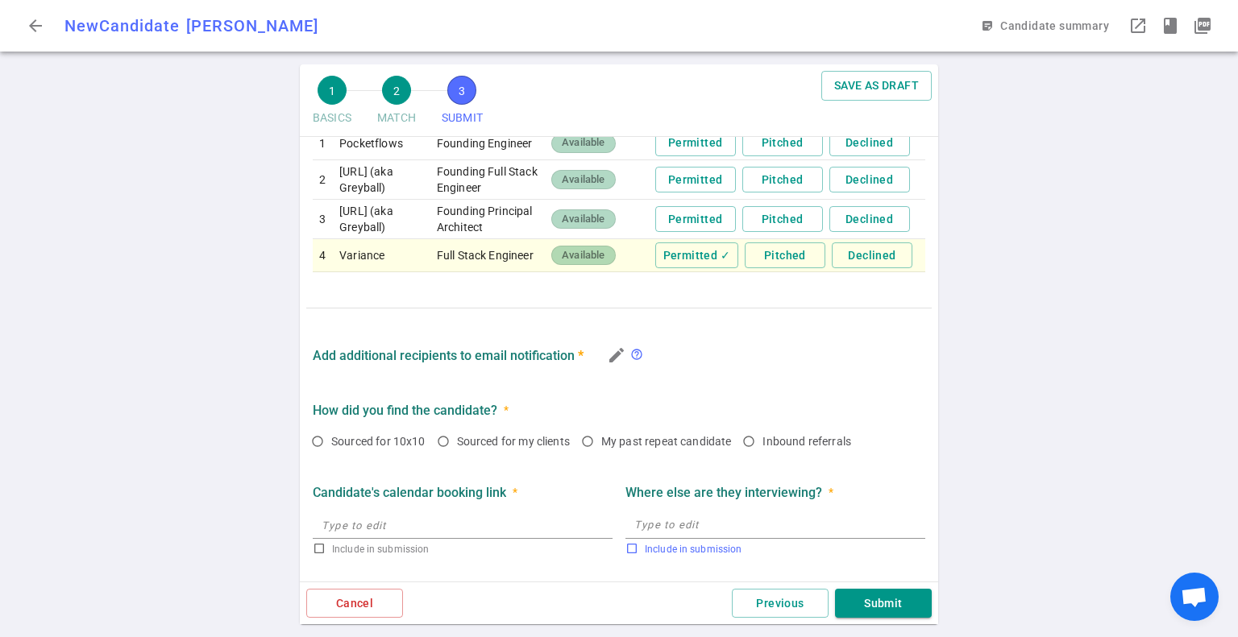
scroll to position [1036, 0]
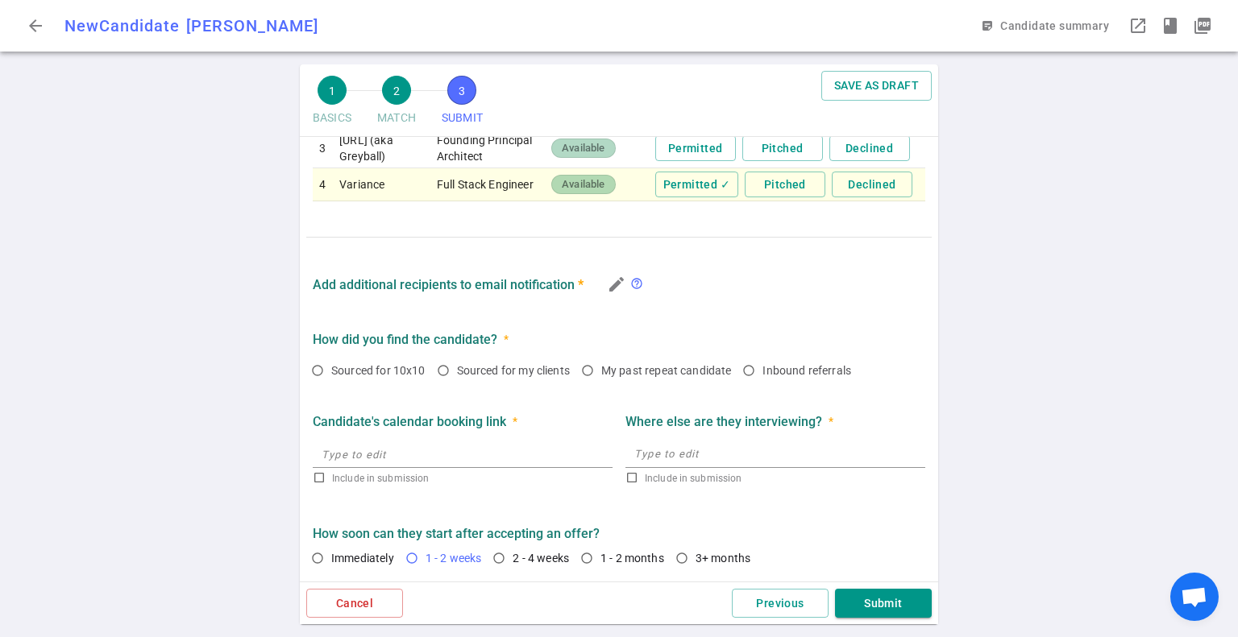
click at [409, 562] on input "1 - 2 weeks" at bounding box center [411, 558] width 27 height 27
radio input "true"
click at [867, 604] on button "Submit" at bounding box center [883, 604] width 97 height 30
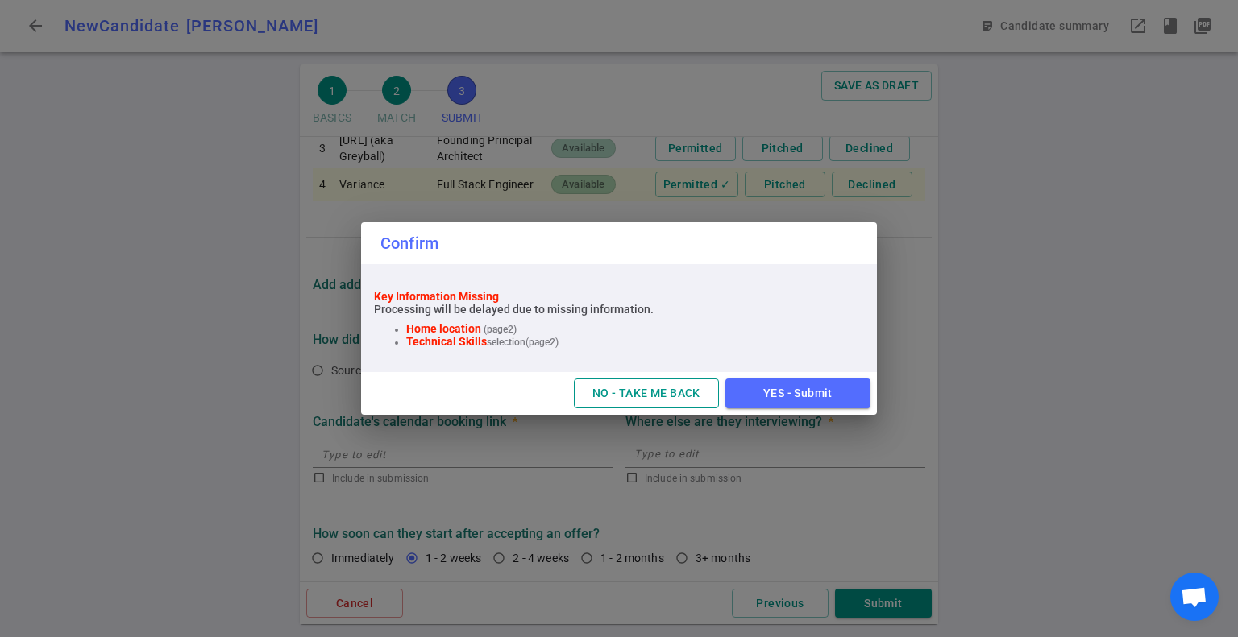
click at [659, 396] on button "NO - TAKE ME BACK" at bounding box center [646, 394] width 145 height 30
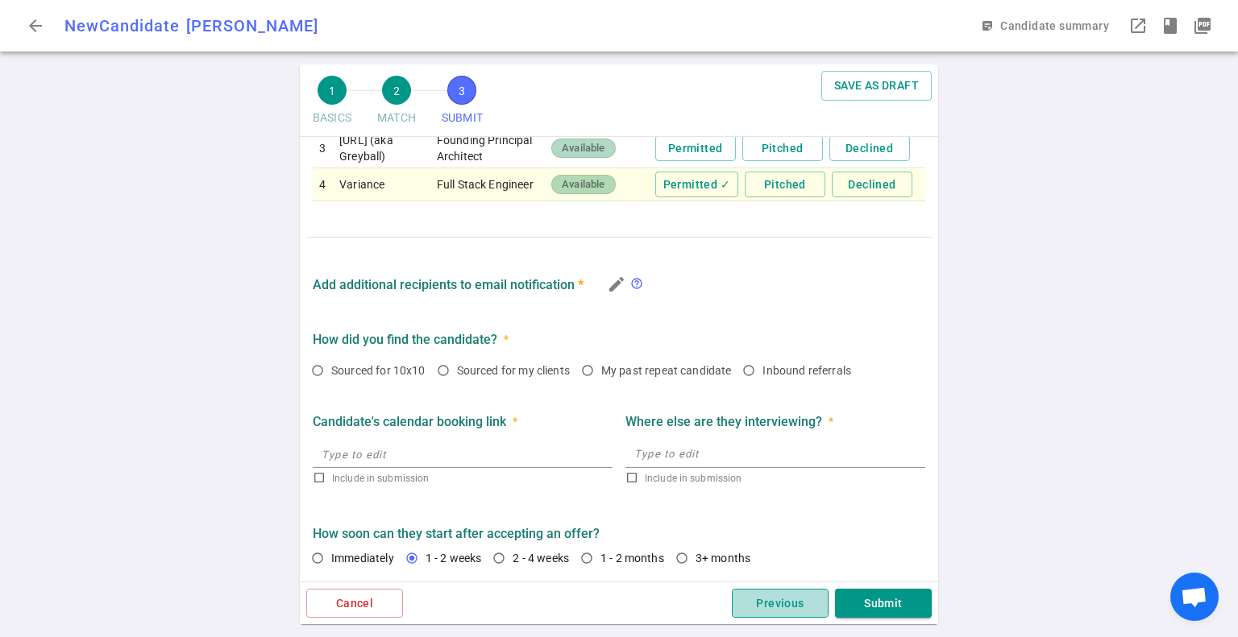
click at [770, 605] on button "Previous" at bounding box center [780, 604] width 97 height 30
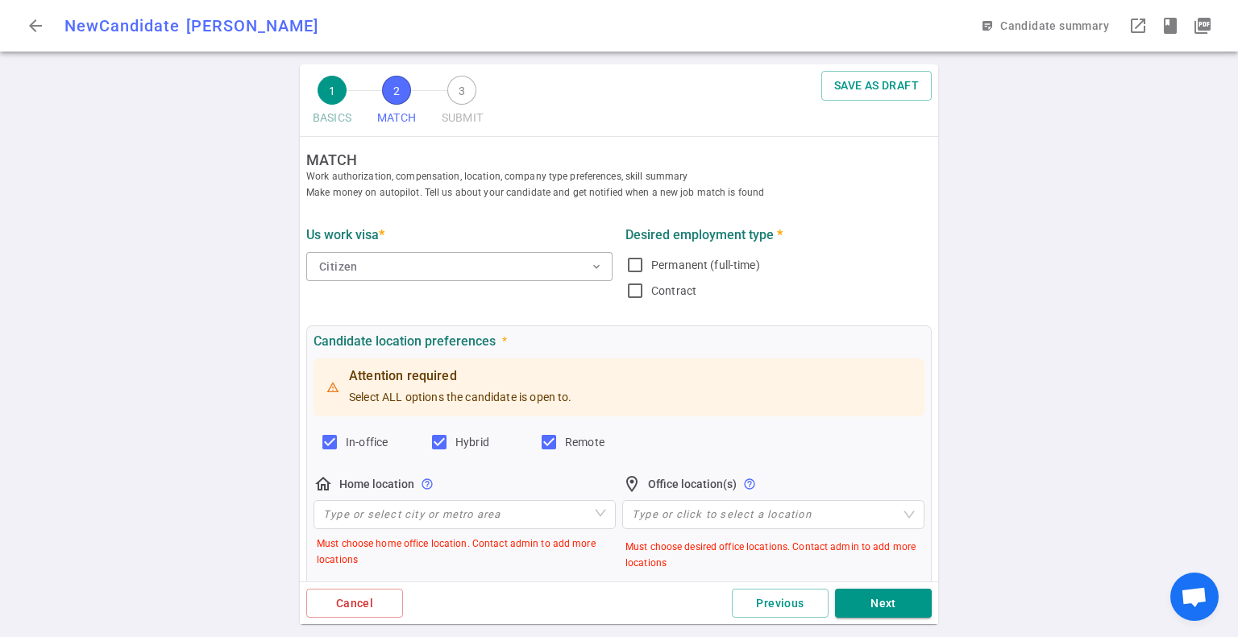
scroll to position [0, 0]
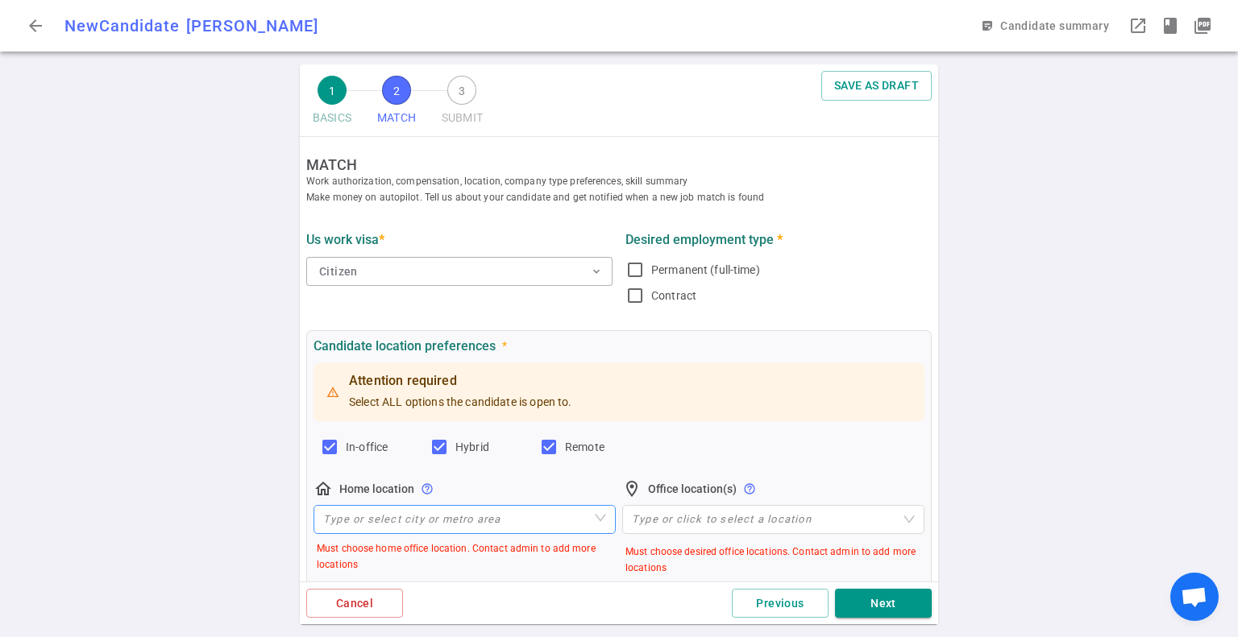
drag, startPoint x: 467, startPoint y: 521, endPoint x: 503, endPoint y: 529, distance: 36.4
click at [476, 526] on input "search" at bounding box center [464, 519] width 283 height 27
type input "San"
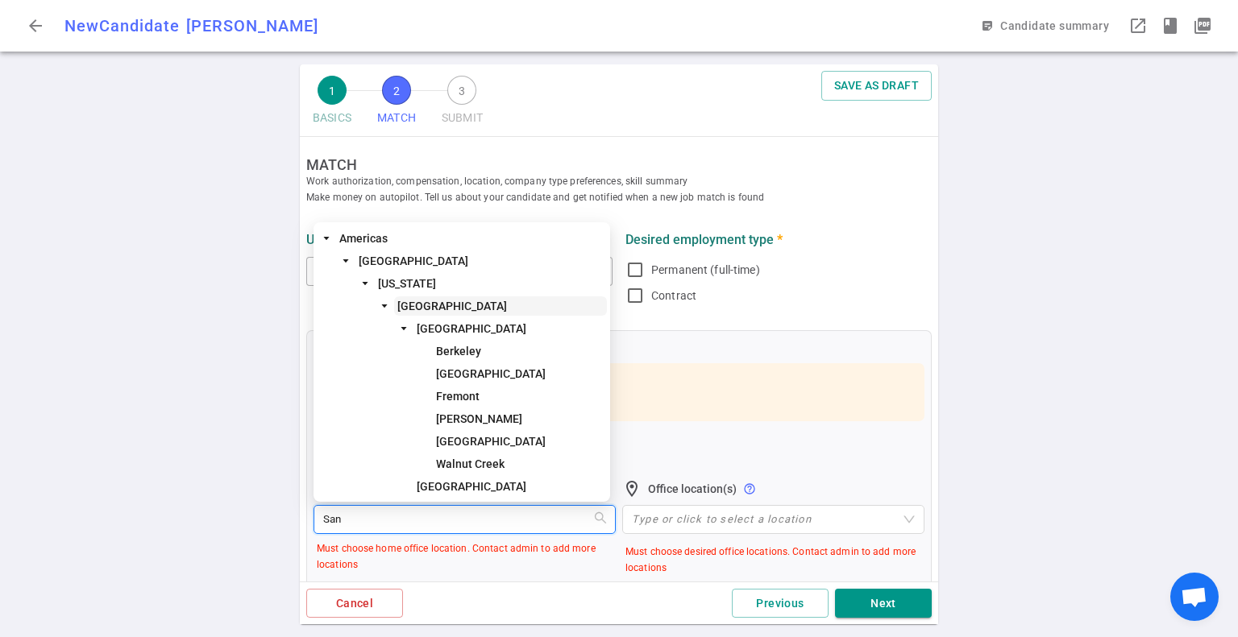
click at [460, 301] on span "[GEOGRAPHIC_DATA]" at bounding box center [452, 306] width 110 height 13
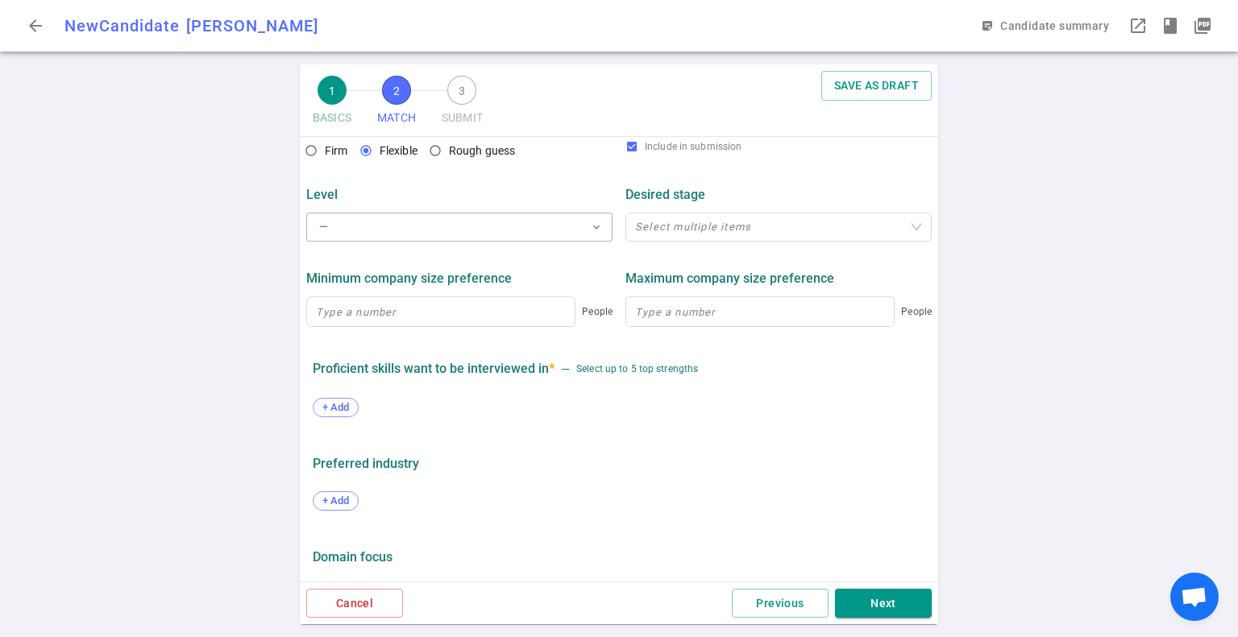
scroll to position [733, 0]
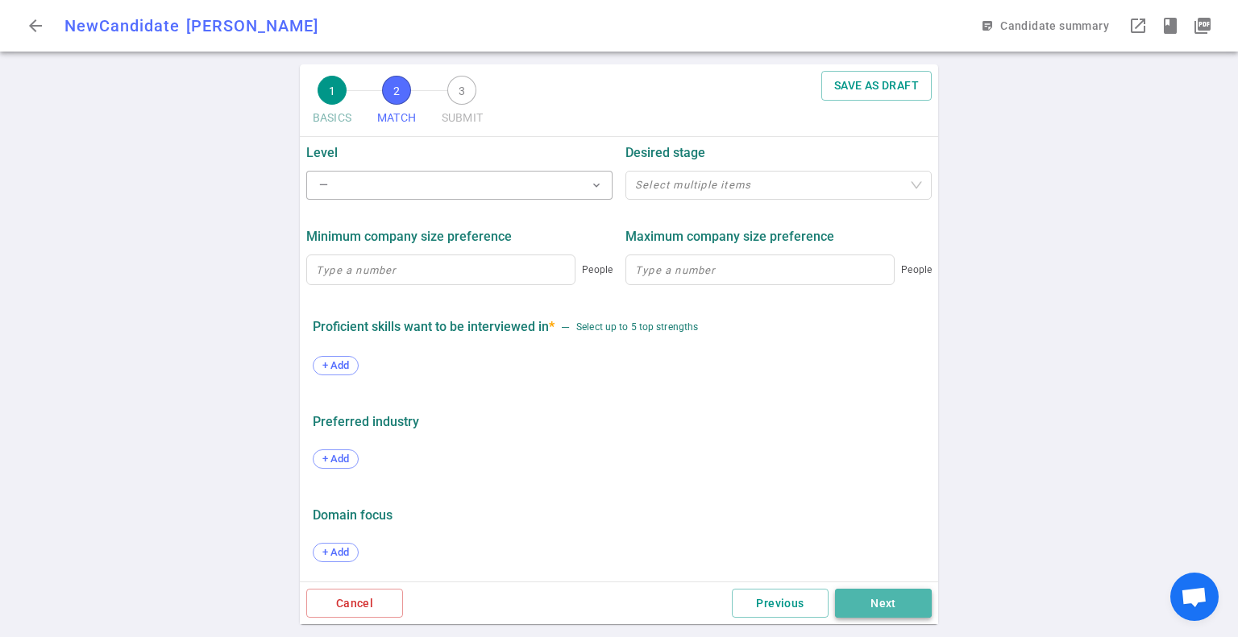
click at [905, 602] on button "Next" at bounding box center [883, 604] width 97 height 30
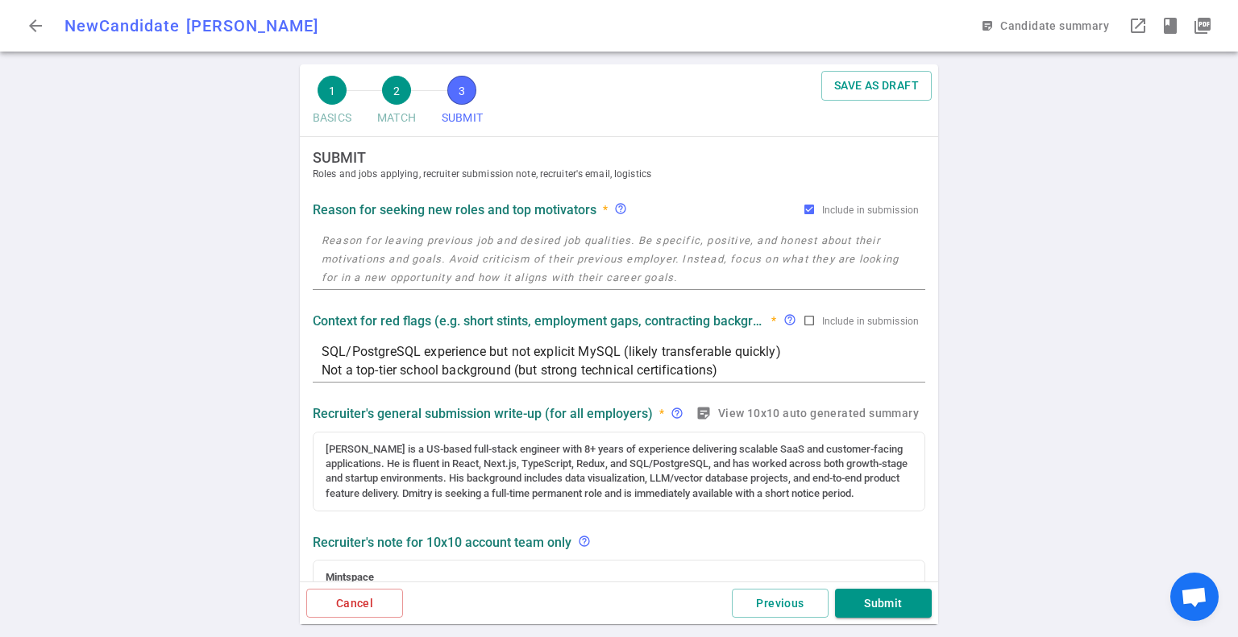
scroll to position [0, 0]
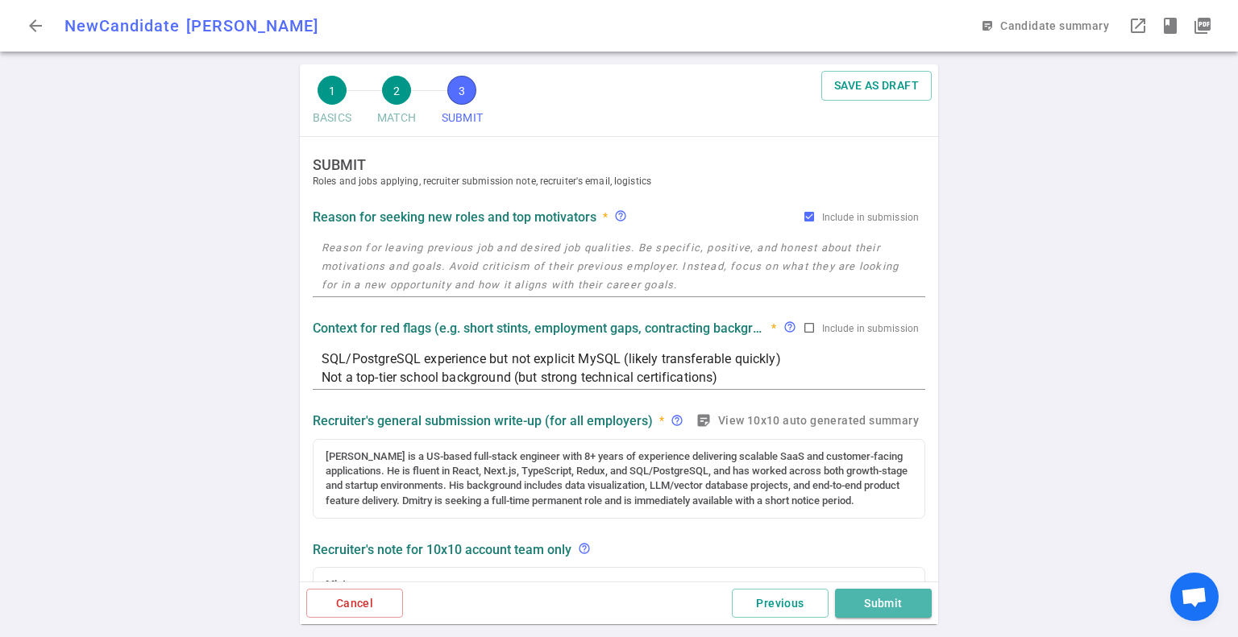
click at [905, 602] on button "Submit" at bounding box center [883, 604] width 97 height 30
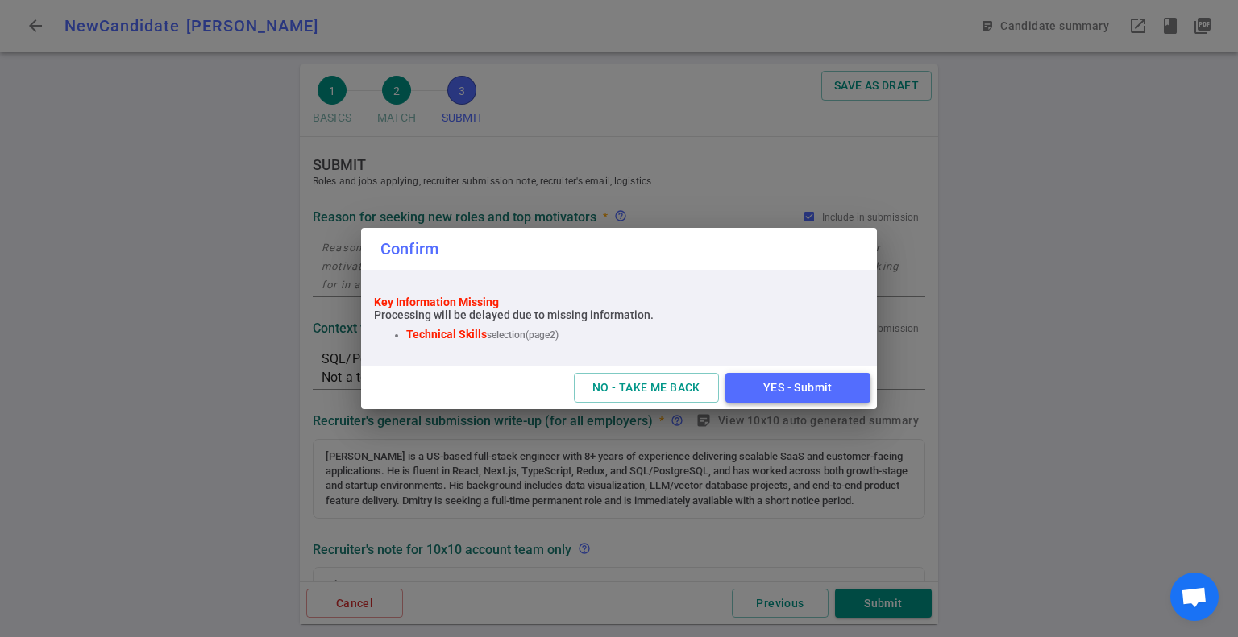
click at [776, 376] on button "YES - Submit" at bounding box center [797, 388] width 145 height 30
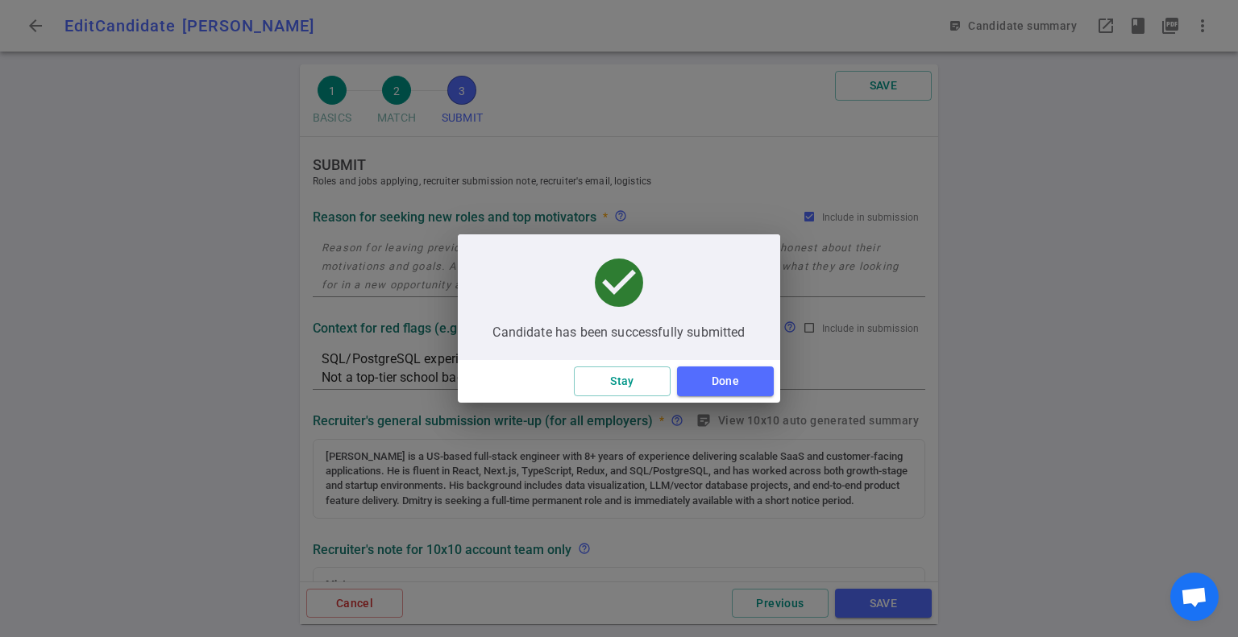
click at [737, 386] on button "Done" at bounding box center [725, 382] width 97 height 30
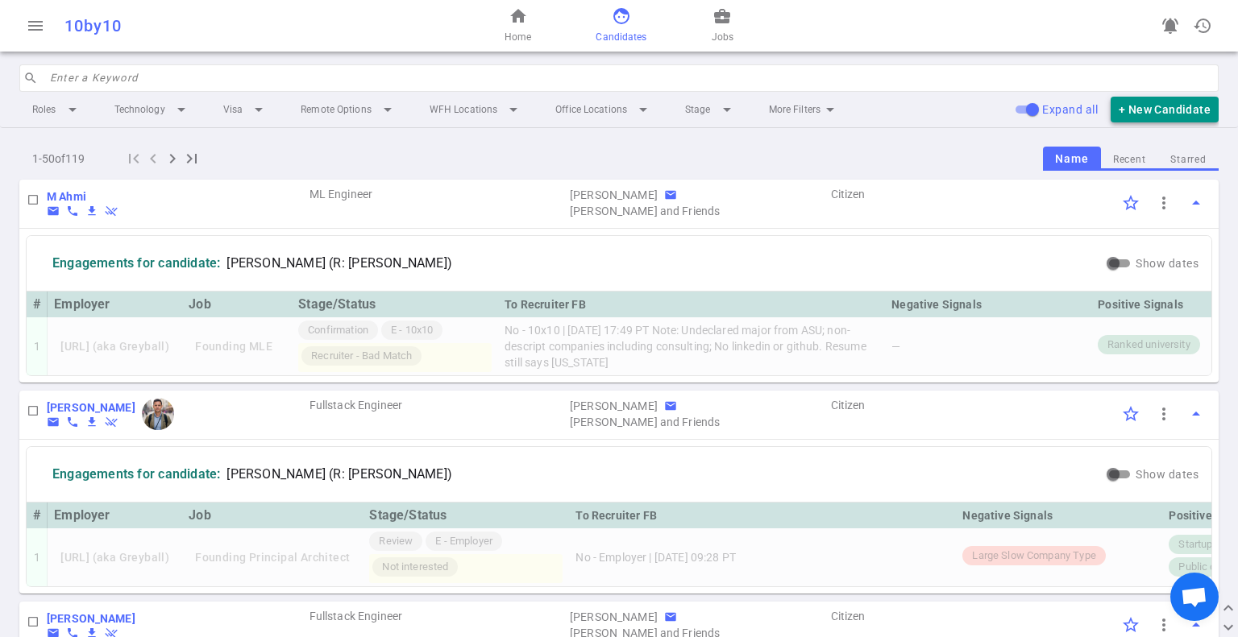
click at [1164, 106] on button "+ New Candidate" at bounding box center [1164, 110] width 108 height 27
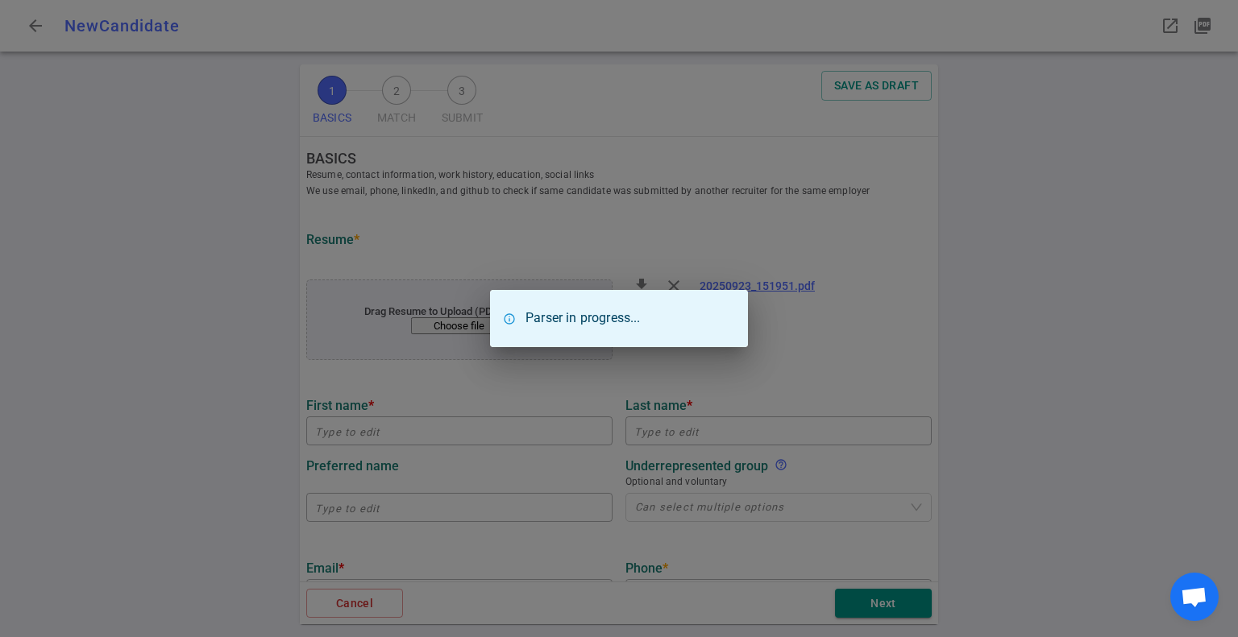
type input "Ai-Powered"
type input "Optimizer"
type input "[EMAIL_ADDRESS][DOMAIN_NAME]"
type input "[PHONE_NUMBER]"
type input "[US_STATE] Tech"
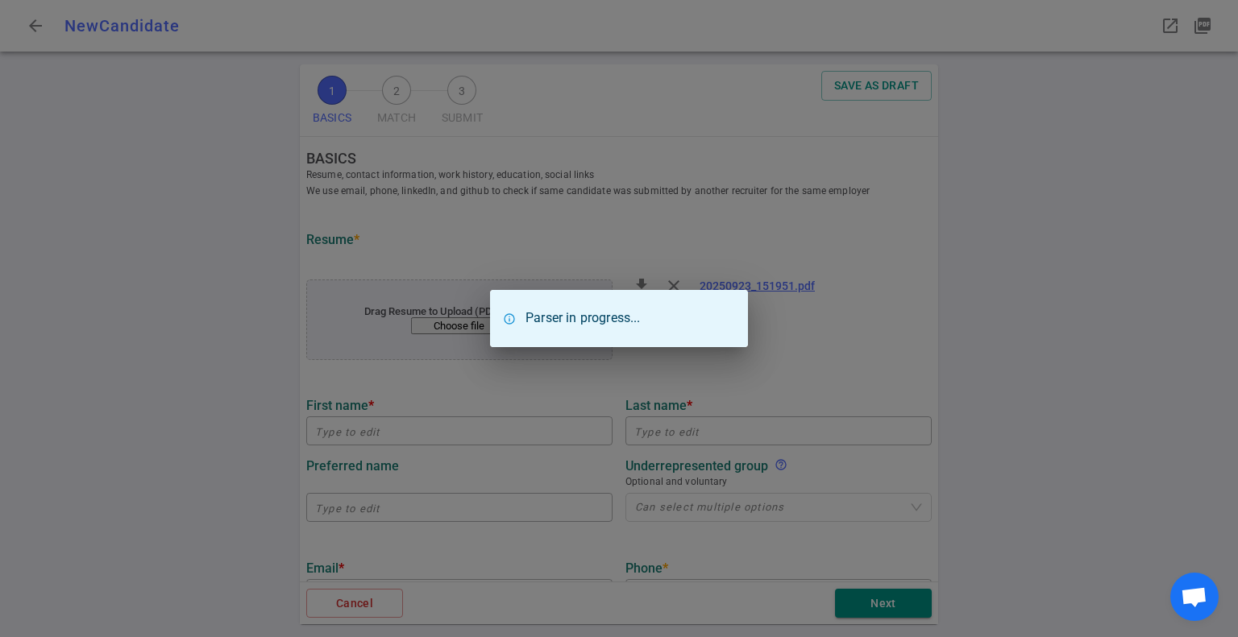
type textarea "Training VP"
type input "3.3"
type input "[US_STATE] Institute Of Technology"
type input "Computer Science"
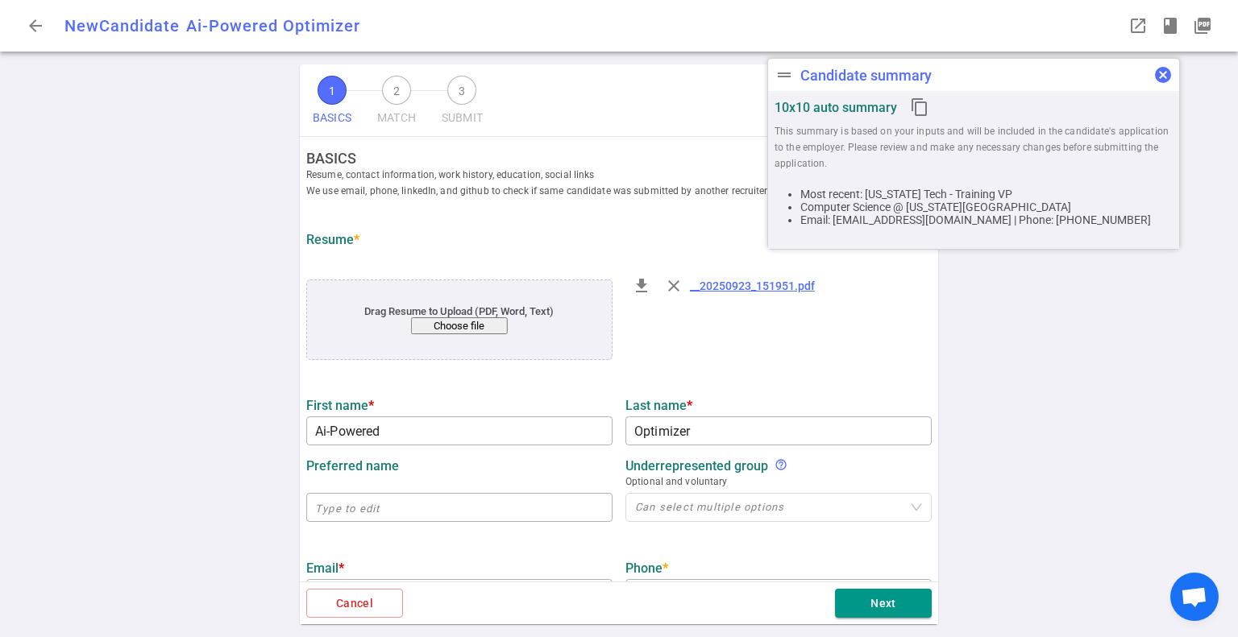
click at [1160, 68] on span "cancel" at bounding box center [1162, 74] width 19 height 19
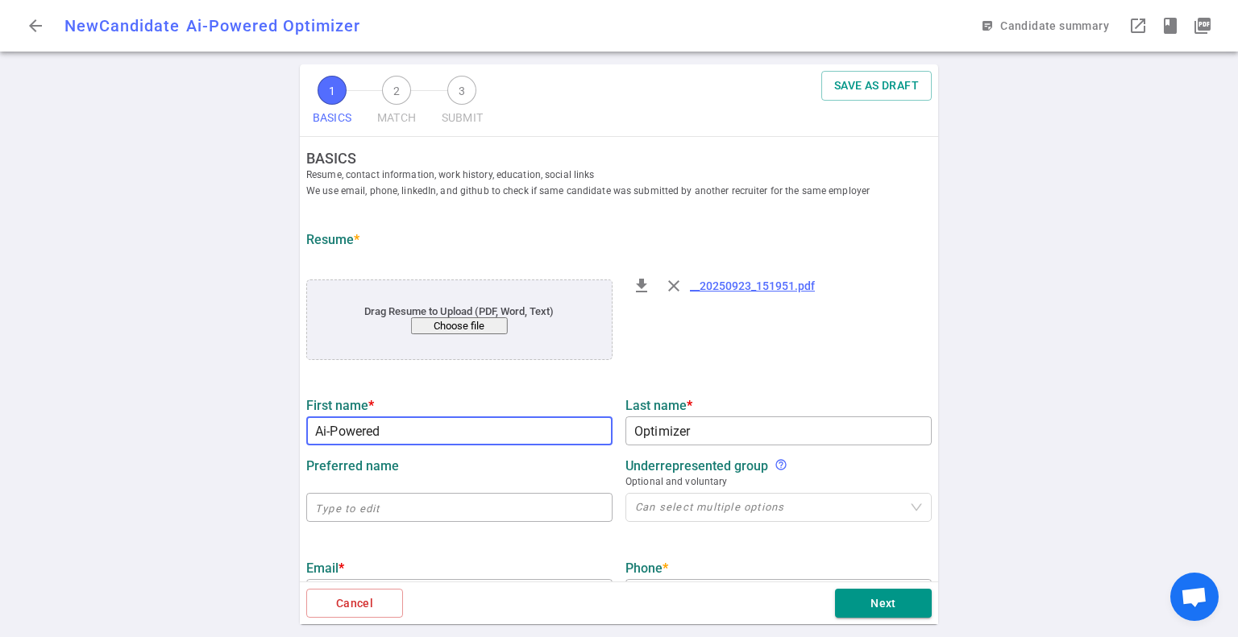
drag, startPoint x: 399, startPoint y: 431, endPoint x: 174, endPoint y: 430, distance: 224.8
click at [174, 430] on div "1 BASICS 2 MATCH 3 SUBMIT SAVE AS DRAFT BASICS Resume, contact information, wor…" at bounding box center [619, 350] width 1238 height 573
paste input "bhijnan"
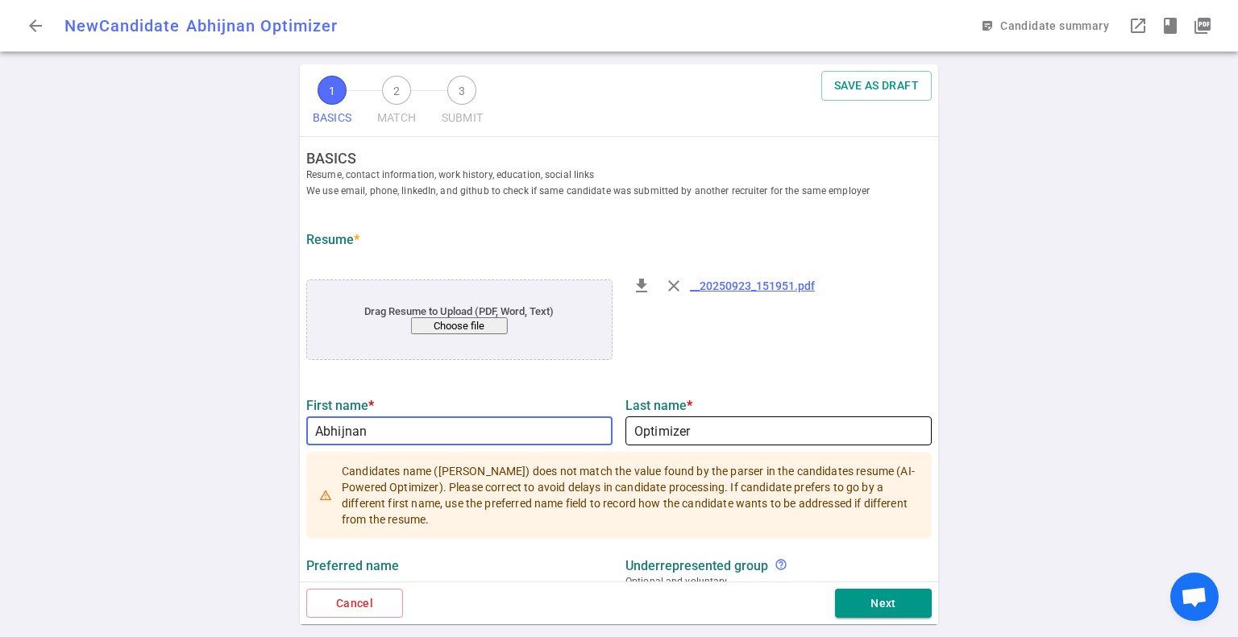
type input "Abhijnan"
drag, startPoint x: 717, startPoint y: 432, endPoint x: 528, endPoint y: 422, distance: 189.6
click at [525, 426] on div "First name * [PERSON_NAME] ​ Last name * Optimizer ​" at bounding box center [619, 416] width 638 height 57
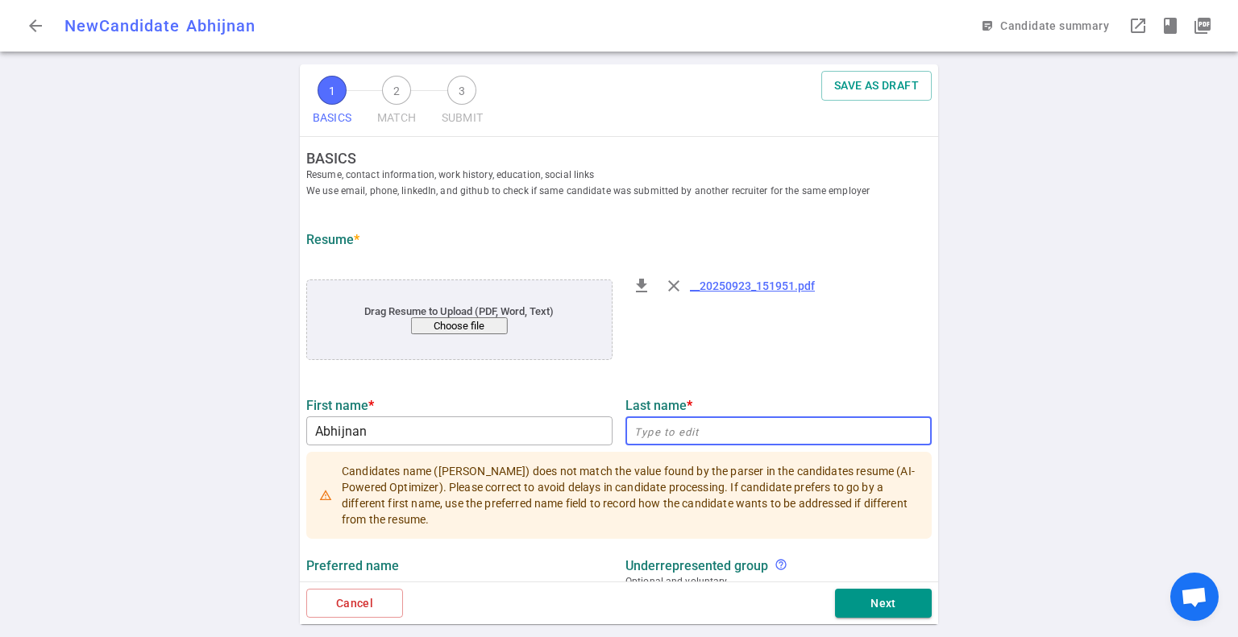
click at [658, 434] on input "text" at bounding box center [778, 431] width 306 height 26
paste input "Acharya"
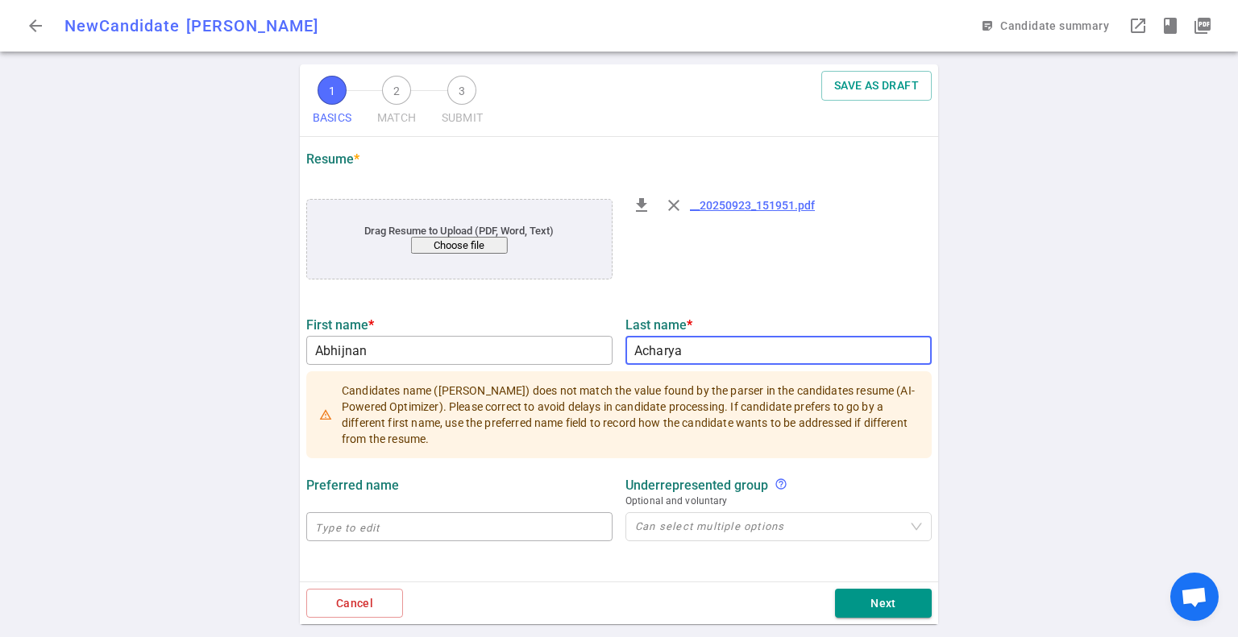
scroll to position [161, 0]
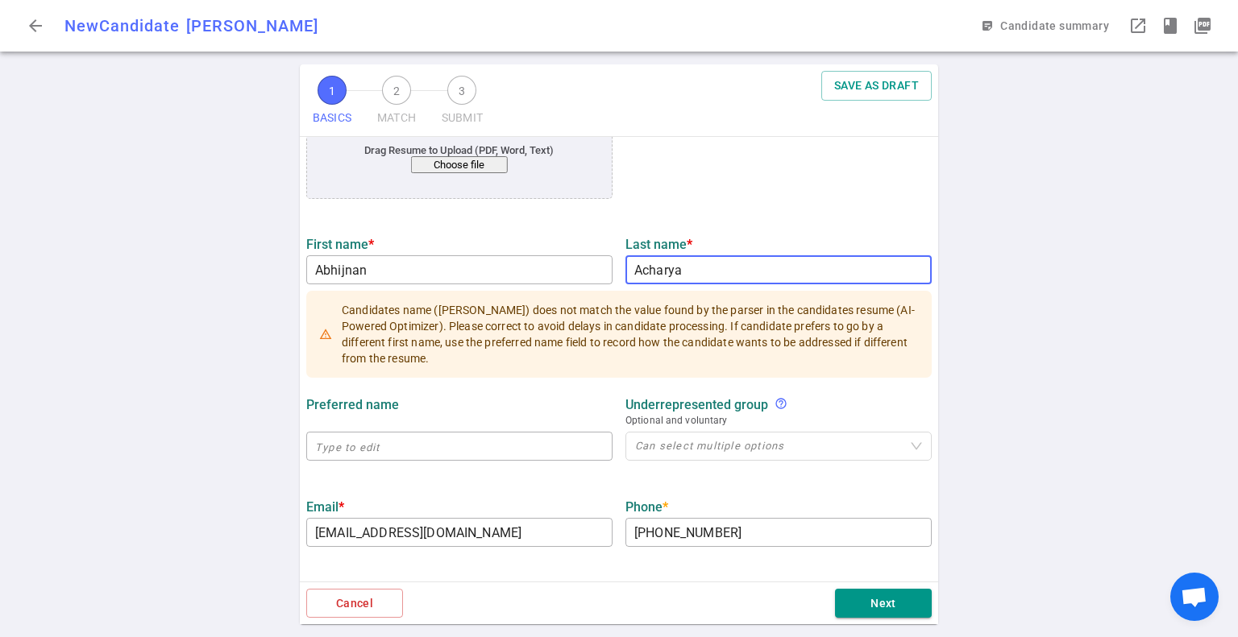
type input "Acharya"
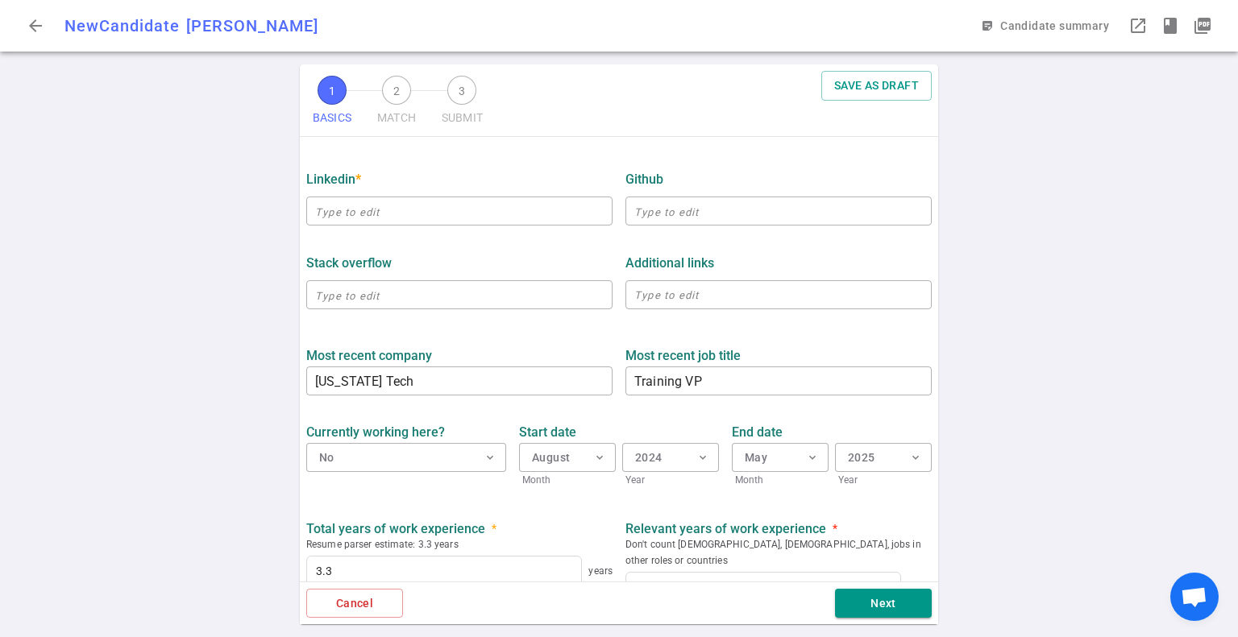
scroll to position [645, 0]
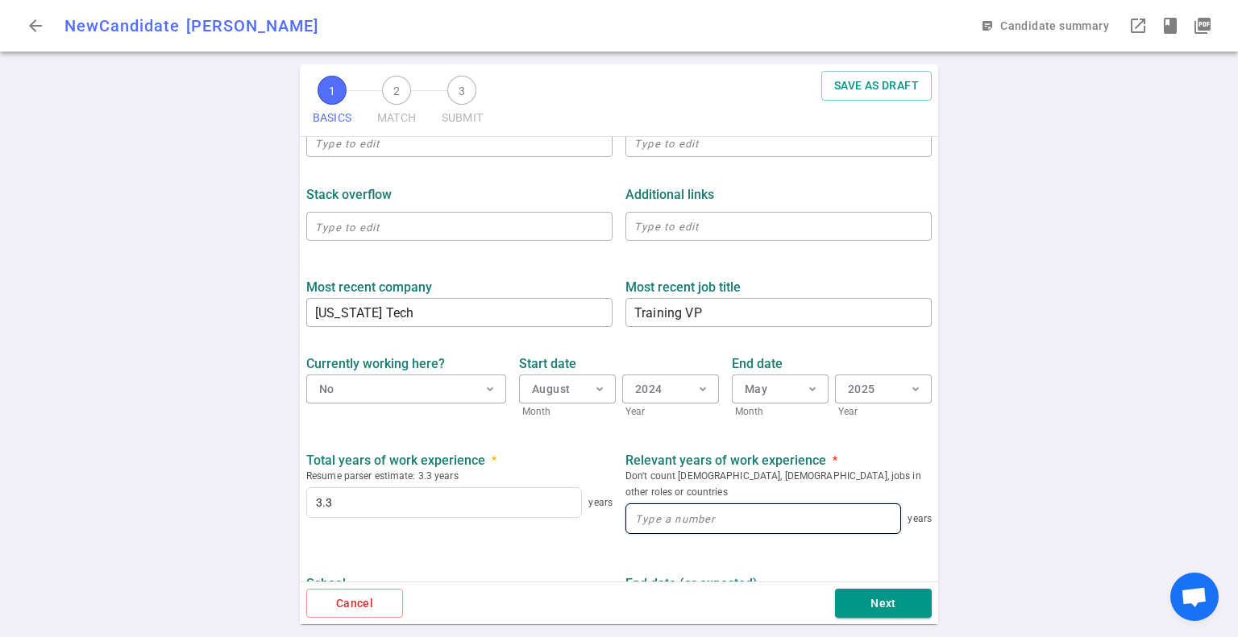
click at [717, 510] on input at bounding box center [763, 518] width 274 height 29
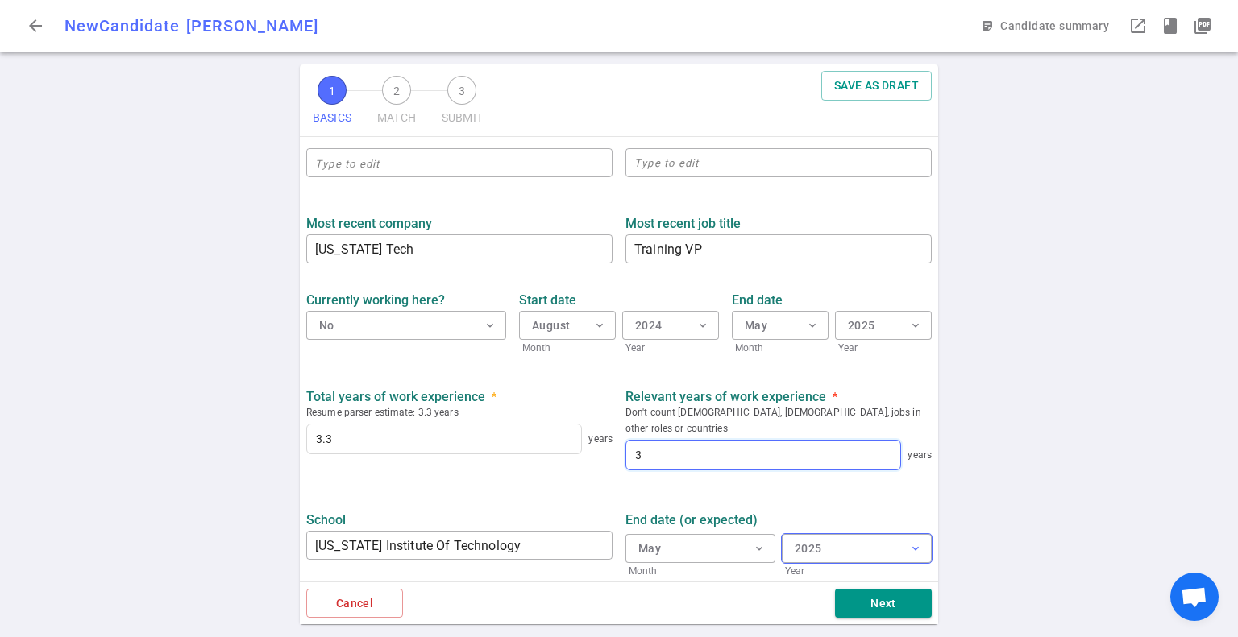
scroll to position [774, 0]
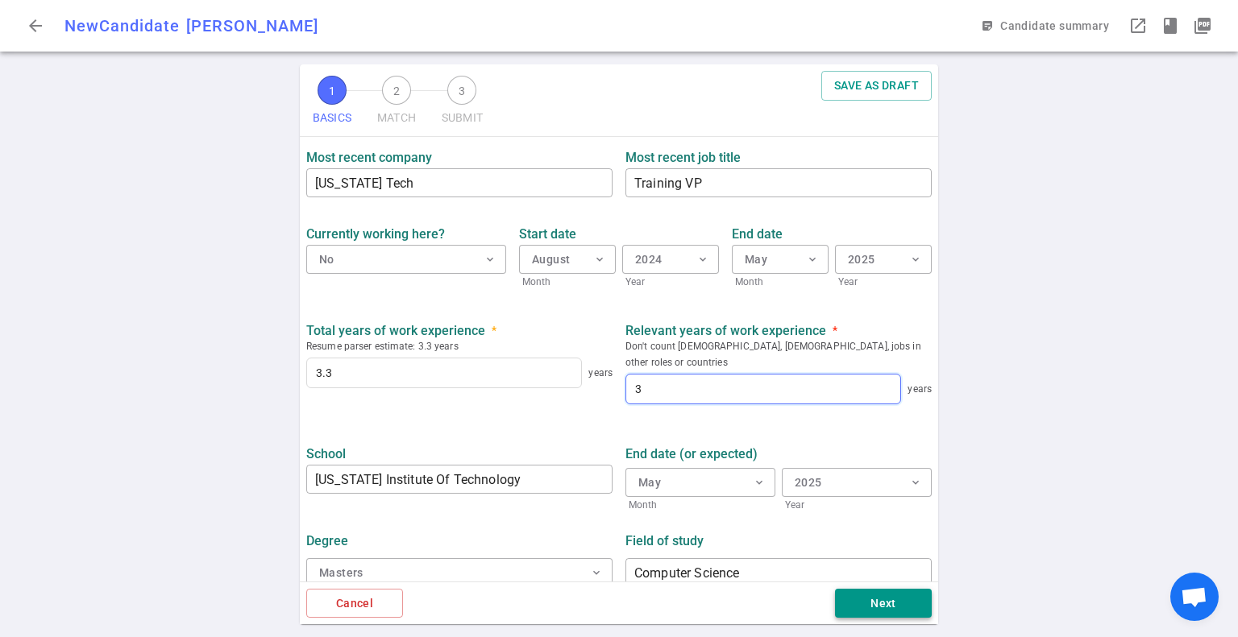
type input "3"
click at [897, 602] on button "Next" at bounding box center [883, 604] width 97 height 30
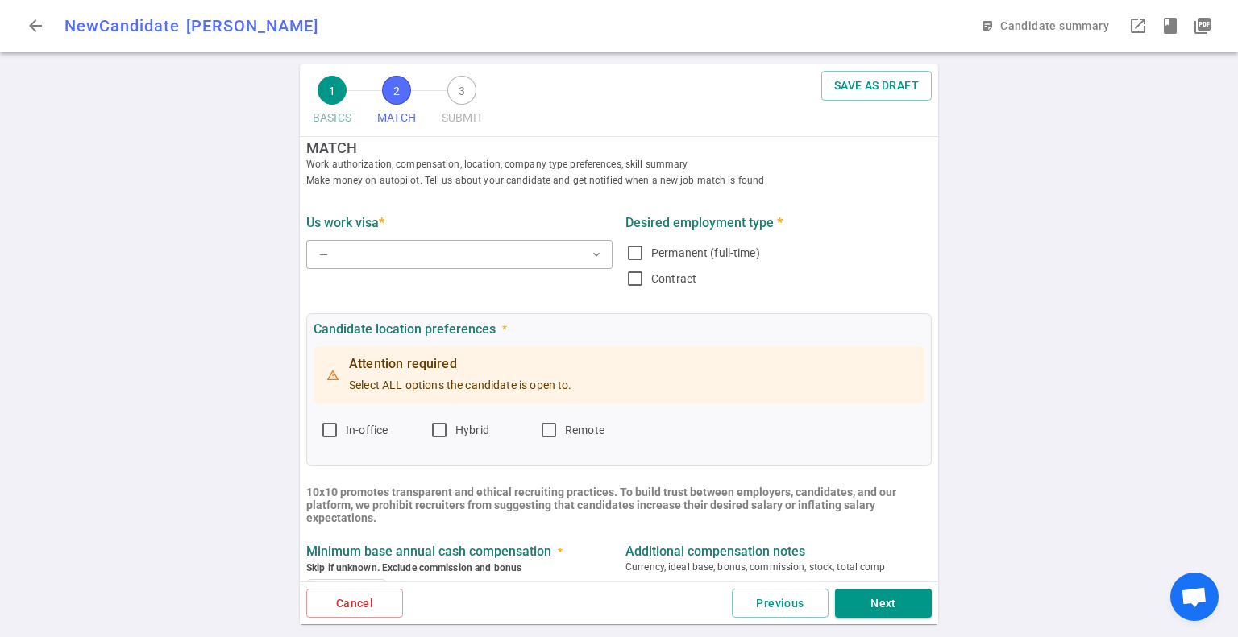
scroll to position [0, 0]
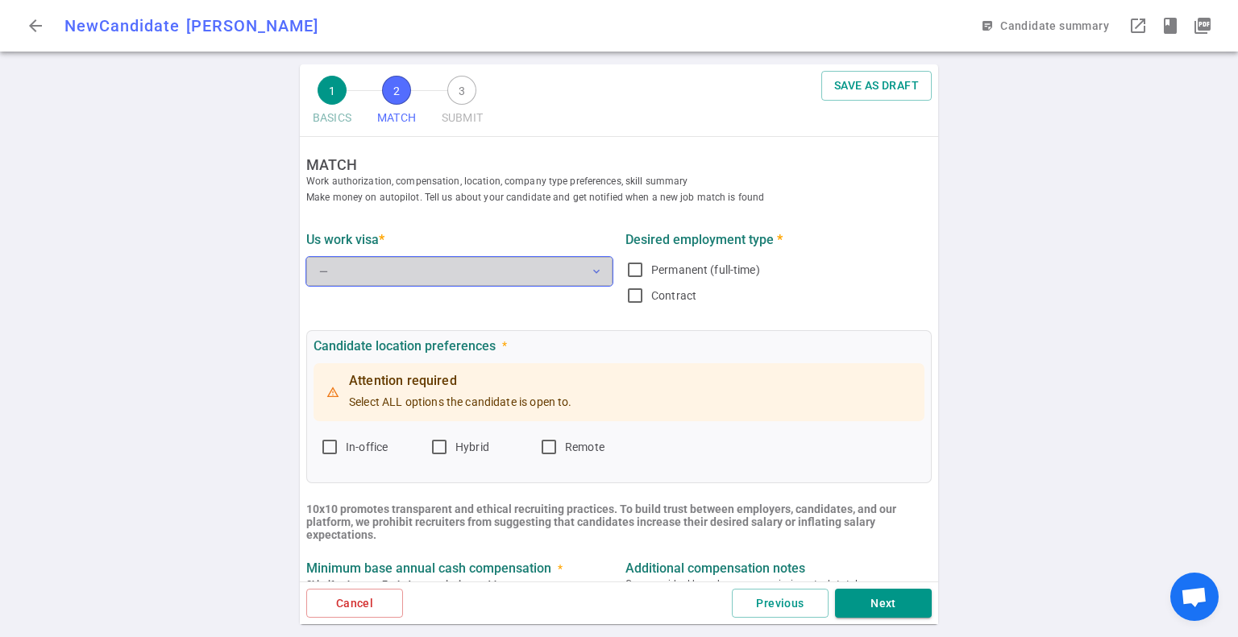
click at [465, 275] on button "— expand_more" at bounding box center [459, 271] width 306 height 29
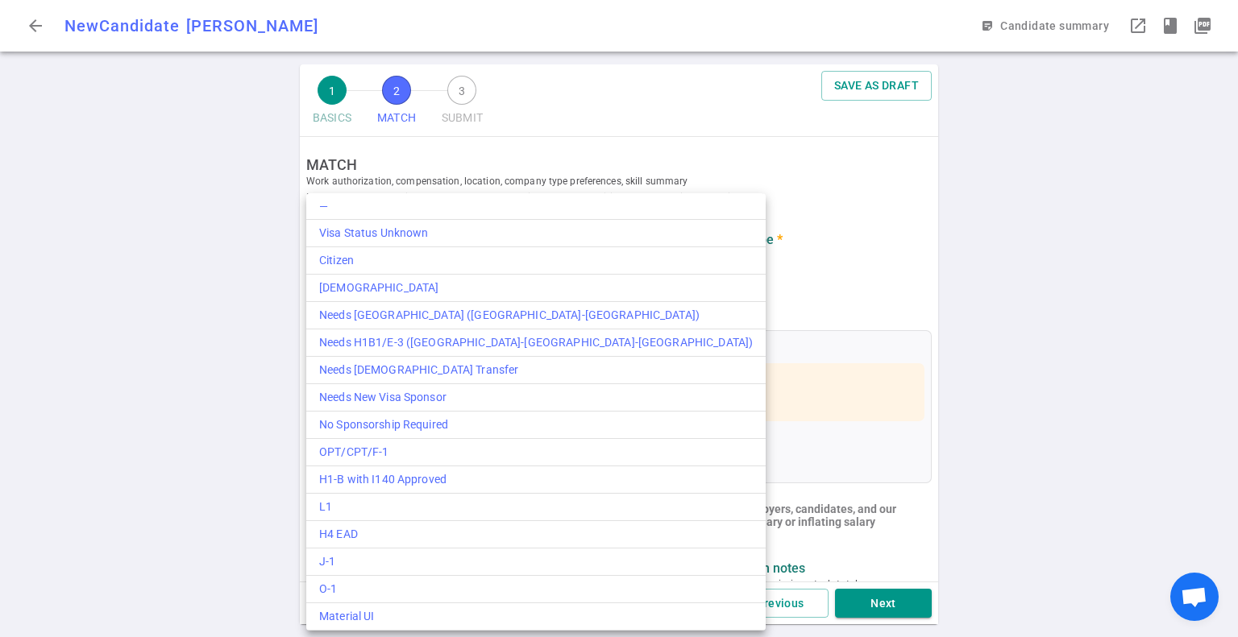
click at [35, 26] on div at bounding box center [619, 318] width 1238 height 637
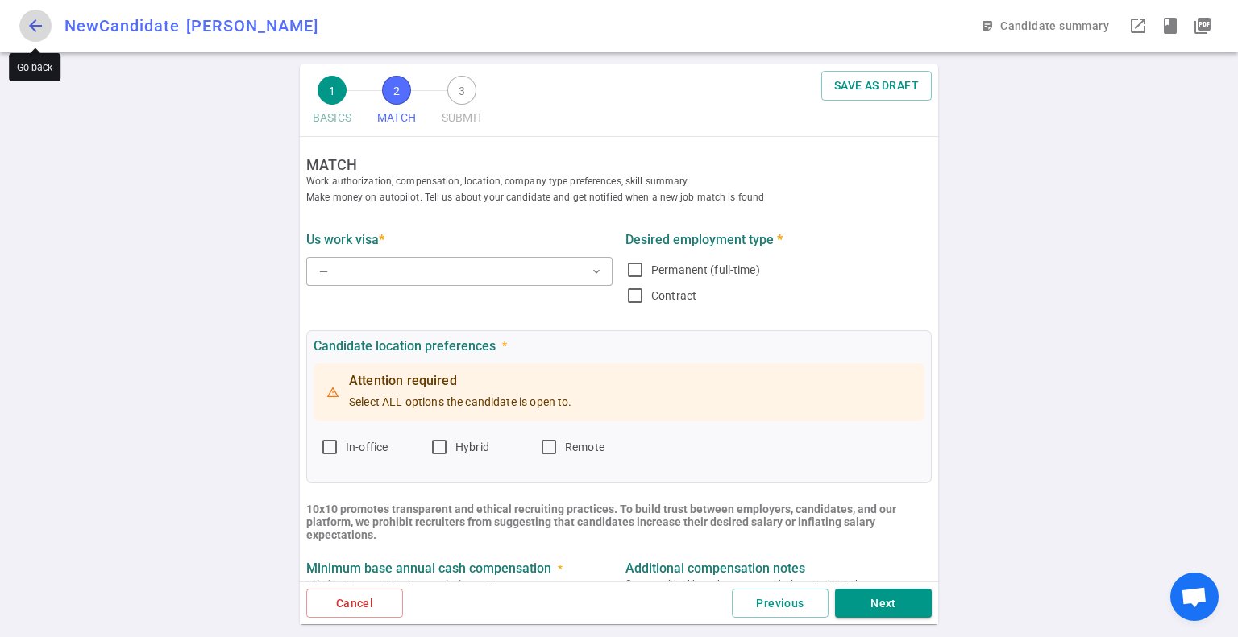
click at [38, 25] on span "arrow_back" at bounding box center [35, 25] width 19 height 19
